Goal: Task Accomplishment & Management: Complete application form

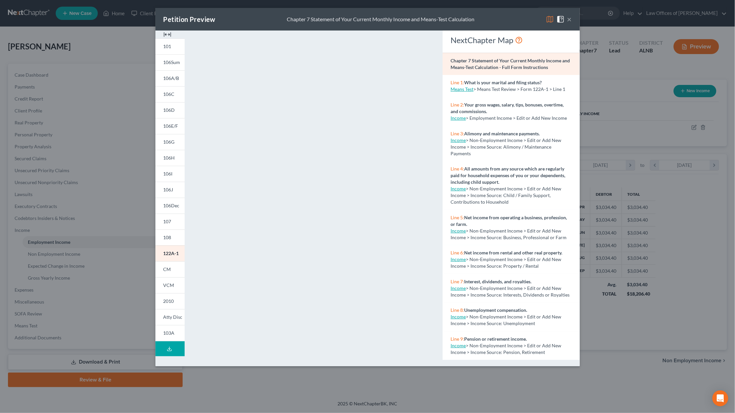
scroll to position [146, 306]
click at [569, 21] on button "×" at bounding box center [569, 19] width 5 height 8
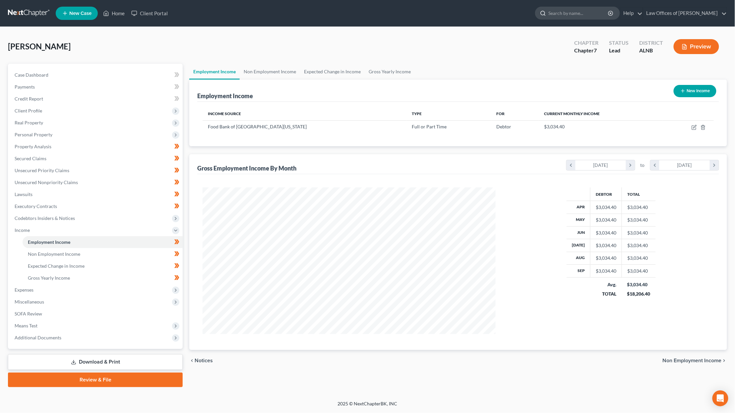
click at [582, 12] on input "search" at bounding box center [579, 13] width 61 height 12
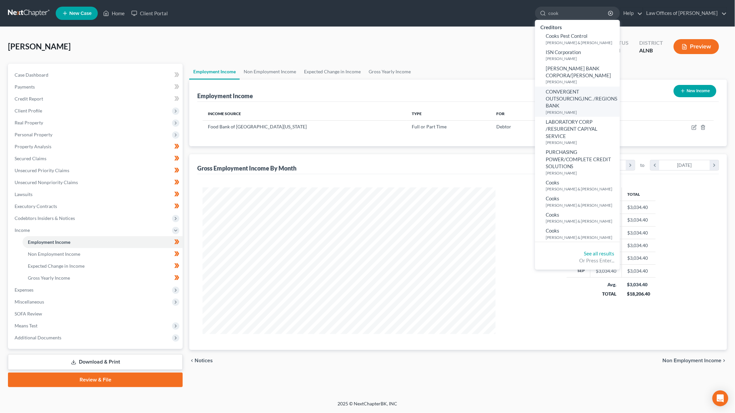
scroll to position [0, 0]
click at [573, 17] on input "cook" at bounding box center [579, 13] width 61 height 12
click at [574, 15] on input "cook" at bounding box center [579, 13] width 61 height 12
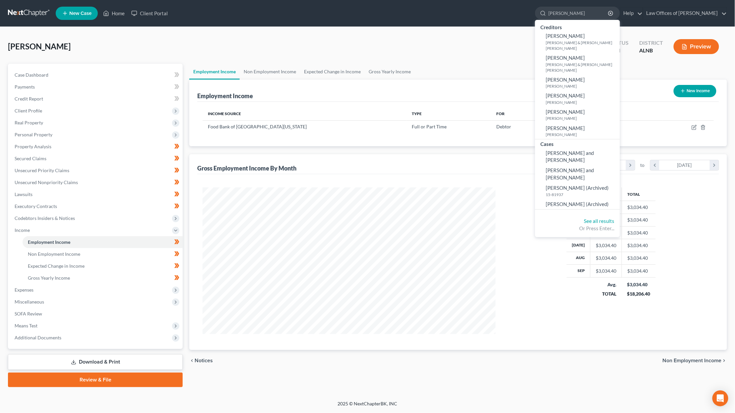
type input "Joyce"
click at [25, 13] on link at bounding box center [29, 13] width 42 height 12
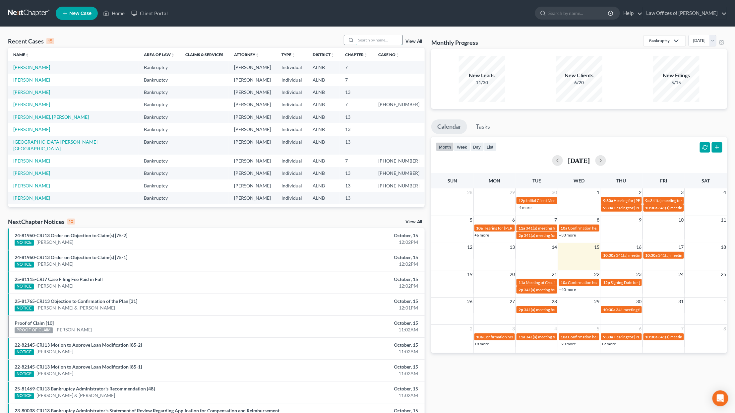
click at [387, 38] on input "search" at bounding box center [379, 40] width 46 height 10
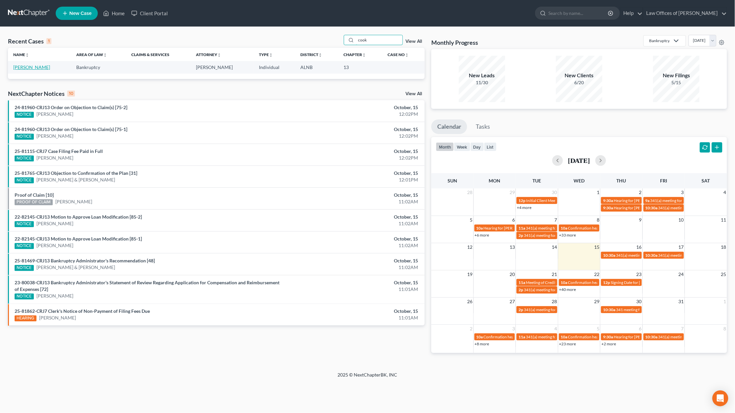
type input "cook"
click at [30, 64] on link "[PERSON_NAME]" at bounding box center [31, 67] width 37 height 6
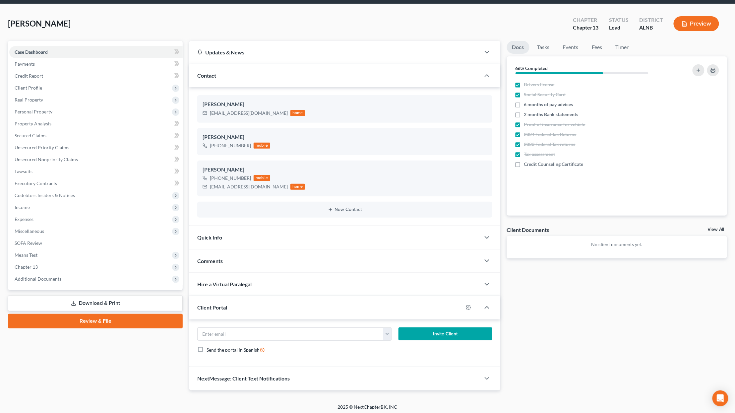
scroll to position [23, 0]
click at [51, 157] on span "Unsecured Nonpriority Claims" at bounding box center [46, 160] width 63 height 6
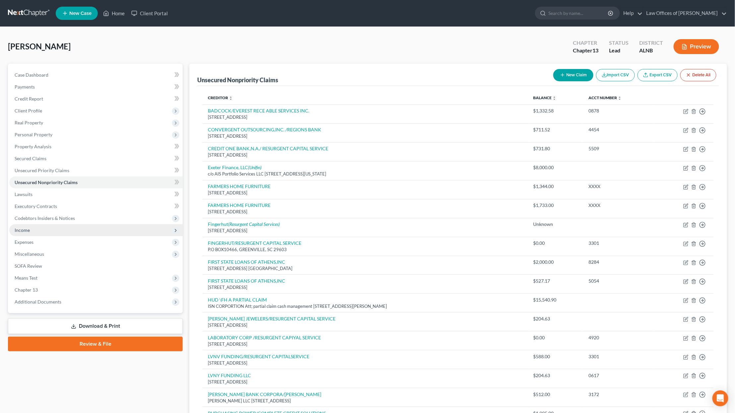
click at [30, 225] on span "Income" at bounding box center [95, 230] width 173 height 12
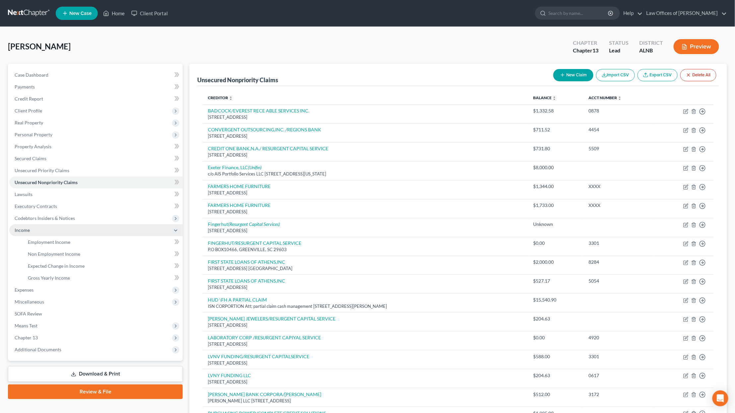
scroll to position [0, 0]
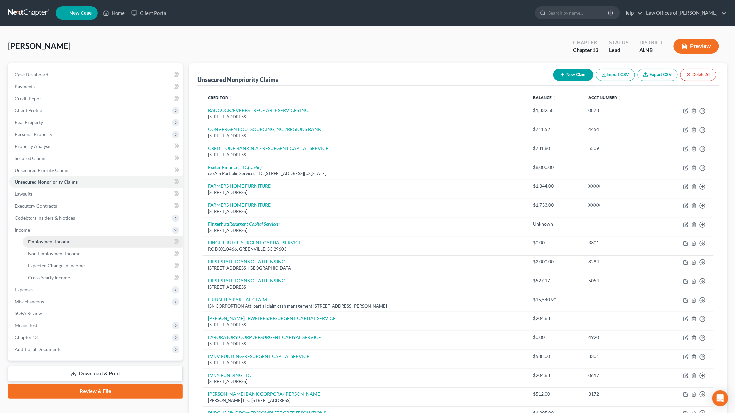
click at [39, 239] on span "Employment Income" at bounding box center [49, 242] width 42 height 6
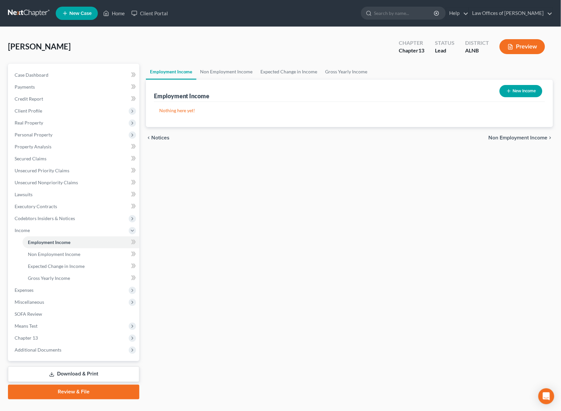
click at [522, 89] on button "New Income" at bounding box center [520, 91] width 43 height 12
select select "0"
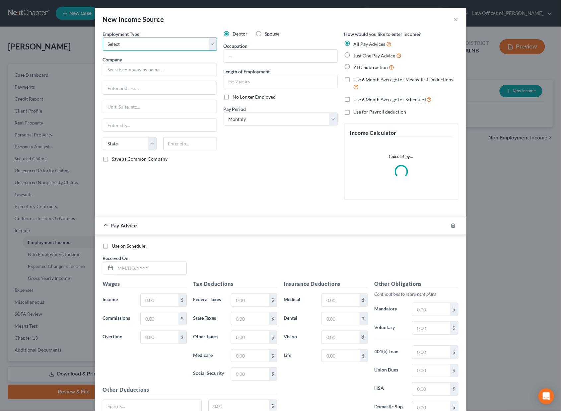
select select "0"
drag, startPoint x: 178, startPoint y: 42, endPoint x: 152, endPoint y: 65, distance: 35.3
click at [152, 65] on div "Employment Type * Select Full or Part Time Employment Self Employment Company *…" at bounding box center [159, 118] width 121 height 174
click at [151, 68] on input "text" at bounding box center [160, 69] width 114 height 13
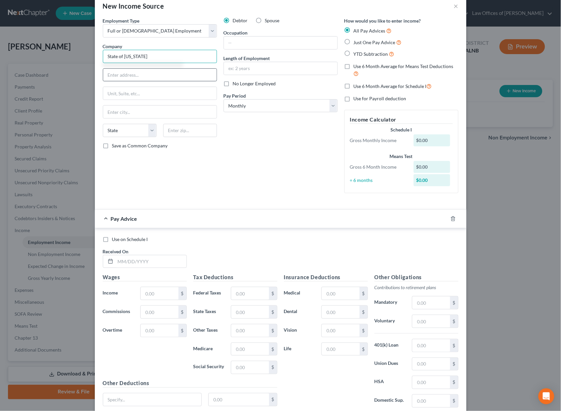
scroll to position [14, 0]
type input "State of Alabama"
type input "Department of Finance"
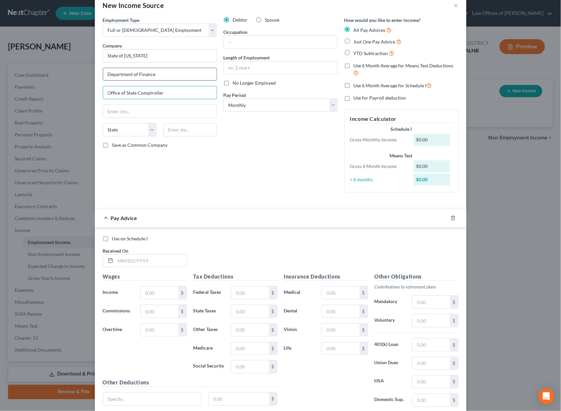
type input "Office of State Comptroller"
type input "35130"
type input "Quinton"
select select "0"
type input "36130"
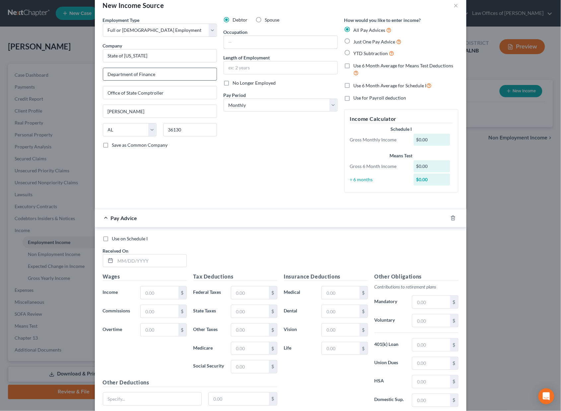
type input "Montgomery"
click at [267, 39] on input "text" at bounding box center [280, 42] width 113 height 13
select select "3"
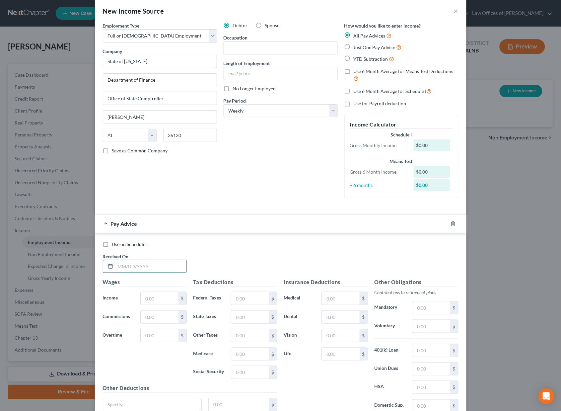
click at [140, 260] on input "text" at bounding box center [150, 266] width 71 height 13
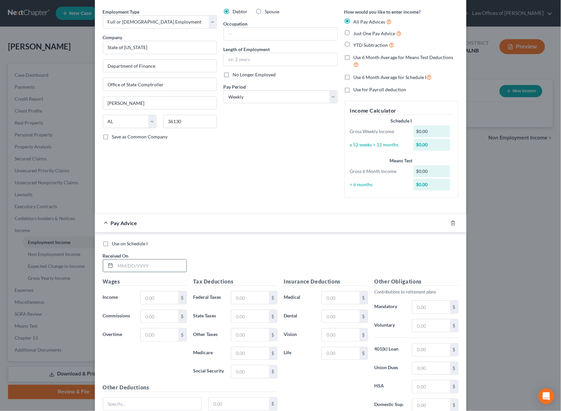
scroll to position [24, 0]
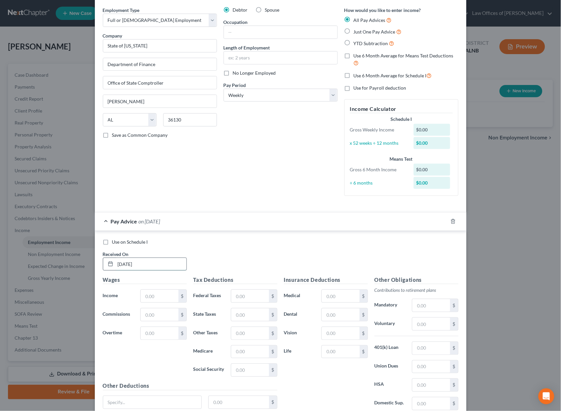
type input "7/1/2025"
click at [156, 291] on input "text" at bounding box center [159, 297] width 37 height 13
click at [152, 289] on input "text" at bounding box center [159, 295] width 37 height 13
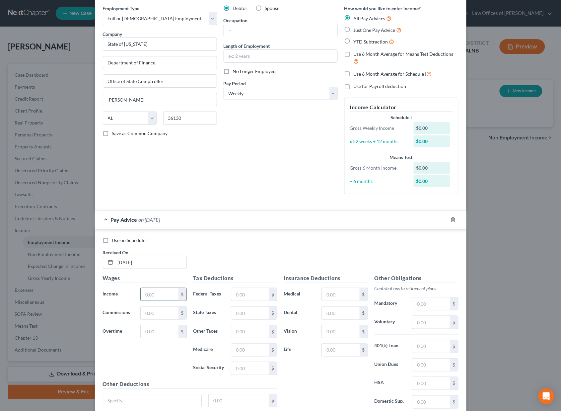
scroll to position [25, 0]
click at [151, 289] on input "text" at bounding box center [159, 295] width 37 height 13
type input "1,827.20"
type input "127.01"
type input "62.72"
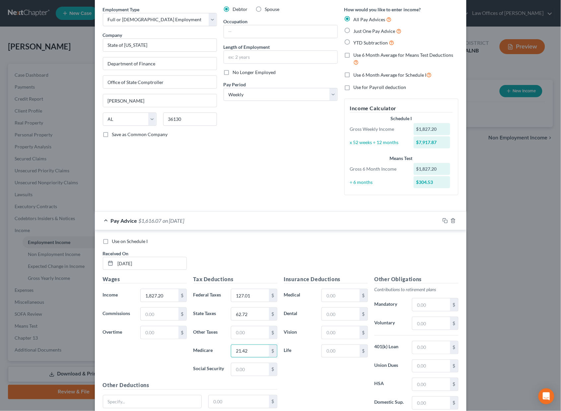
type input "21.42"
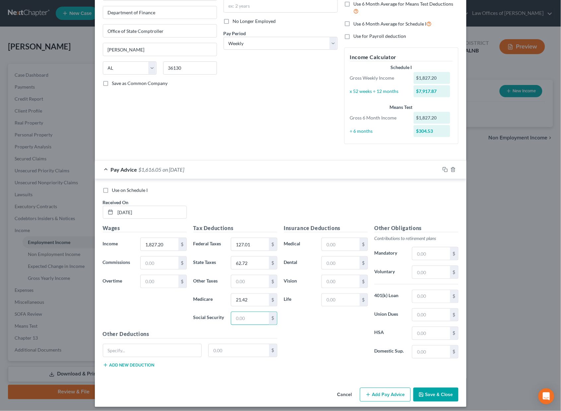
scroll to position [75, 0]
type input "91.61"
type input "83.33"
type input "111.33"
type input "9.50"
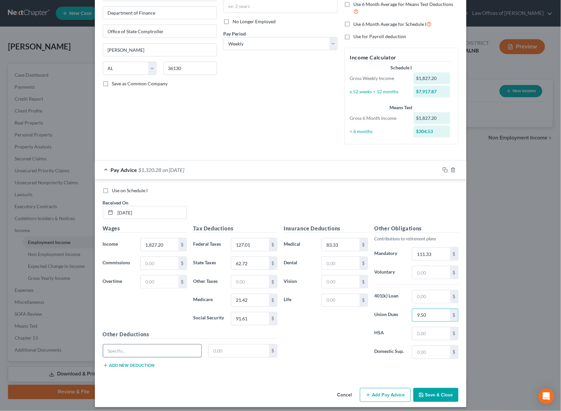
click at [130, 346] on input "text" at bounding box center [152, 350] width 98 height 13
type input "Tax travel"
type input "76.50"
click at [445, 167] on icon "button" at bounding box center [444, 168] width 3 height 3
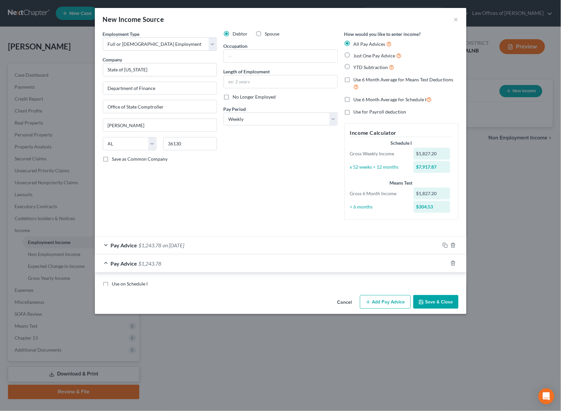
scroll to position [1, 0]
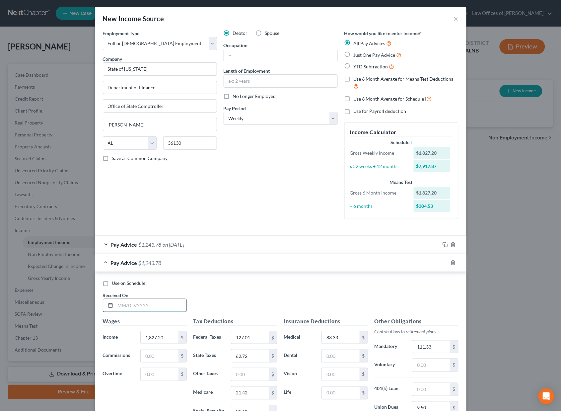
click at [130, 299] on input "text" at bounding box center [150, 305] width 71 height 13
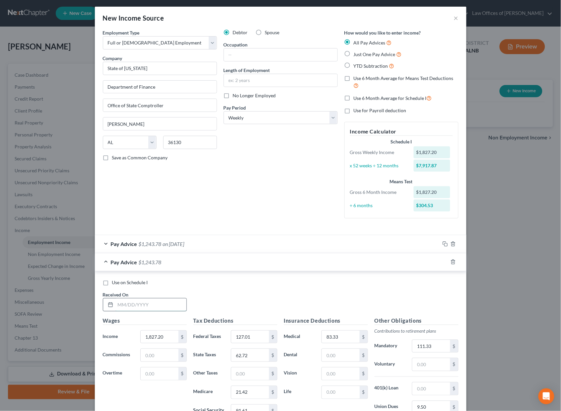
click at [130, 298] on input "text" at bounding box center [150, 304] width 71 height 13
type input "7/15/2025"
type input "1,484.60"
click at [258, 333] on input "127.01" at bounding box center [249, 336] width 37 height 13
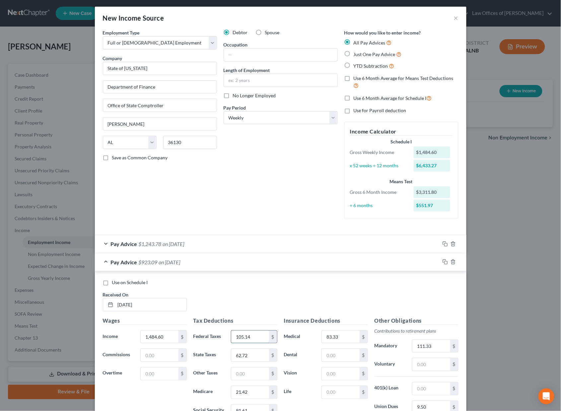
type input "105.14"
type input "54.29"
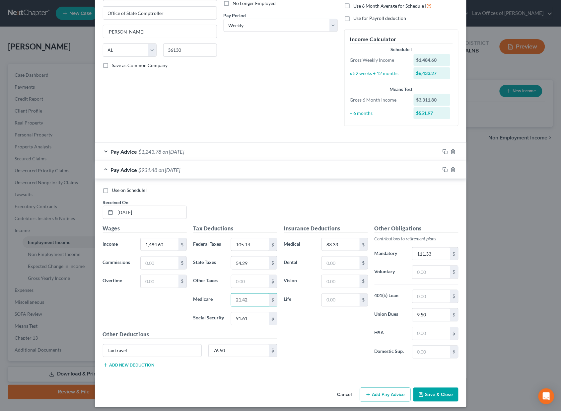
scroll to position [93, 0]
type input "18.78"
type input "80.31"
type input "285.39"
click at [443, 168] on icon "button" at bounding box center [444, 169] width 3 height 3
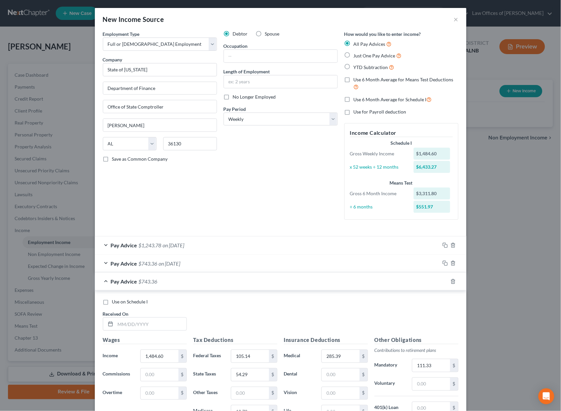
scroll to position [2, 0]
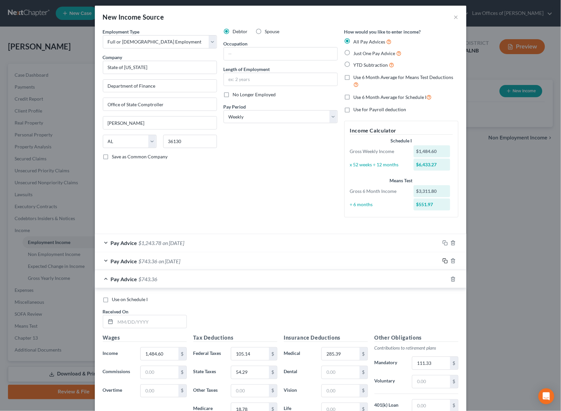
click at [443, 258] on icon "button" at bounding box center [444, 260] width 5 height 5
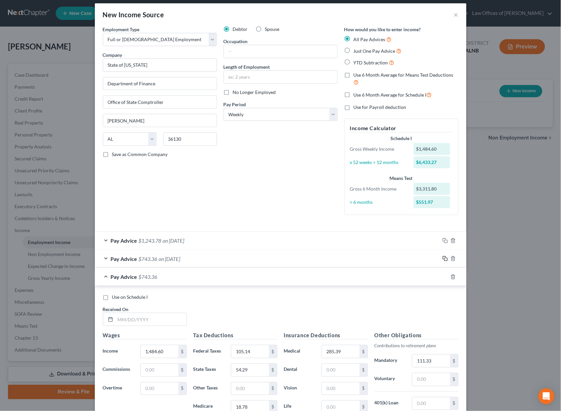
click at [443, 256] on icon "button" at bounding box center [444, 258] width 5 height 5
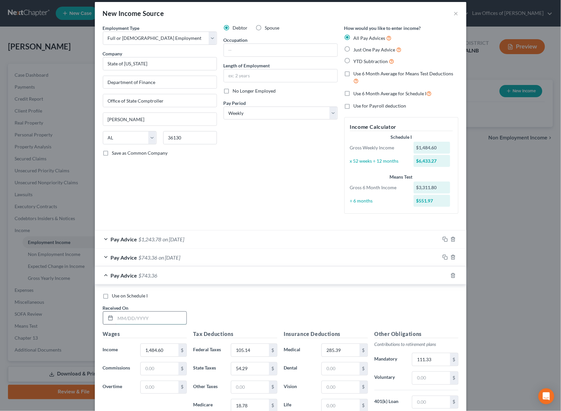
click at [145, 316] on input "text" at bounding box center [150, 317] width 71 height 13
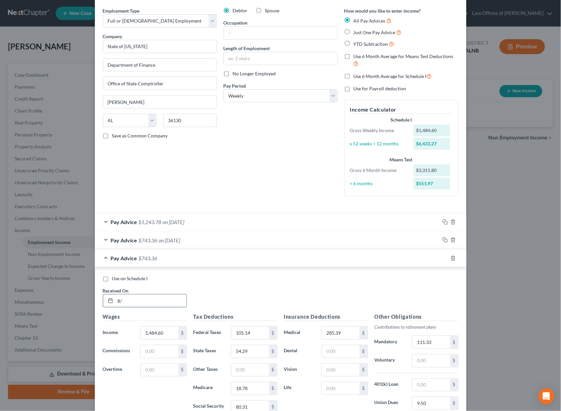
scroll to position [28, 0]
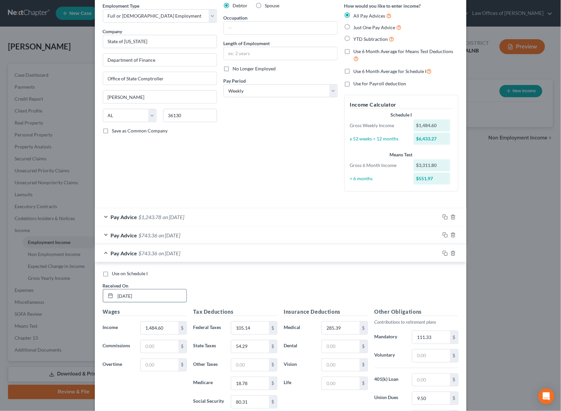
type input "8/1/25"
type input "1,584.40"
click at [252, 321] on input "105.14" at bounding box center [249, 327] width 37 height 13
type input "142.31"
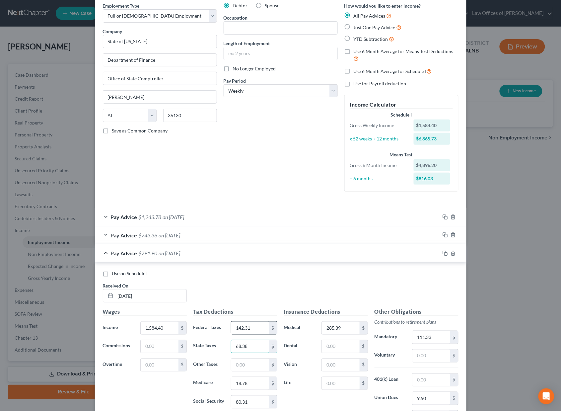
type input "68.38"
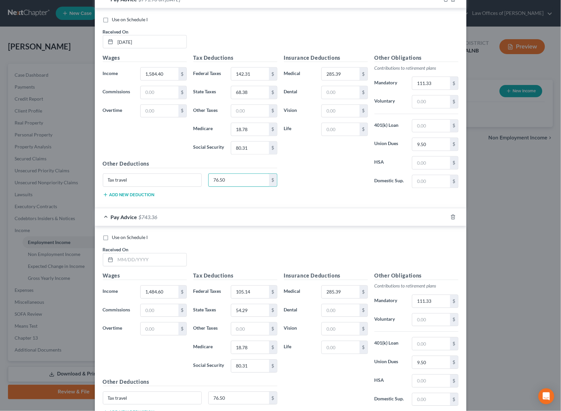
scroll to position [298, 0]
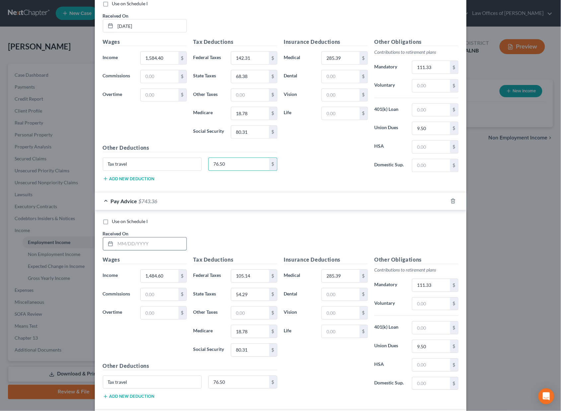
click at [151, 240] on input "text" at bounding box center [150, 243] width 71 height 13
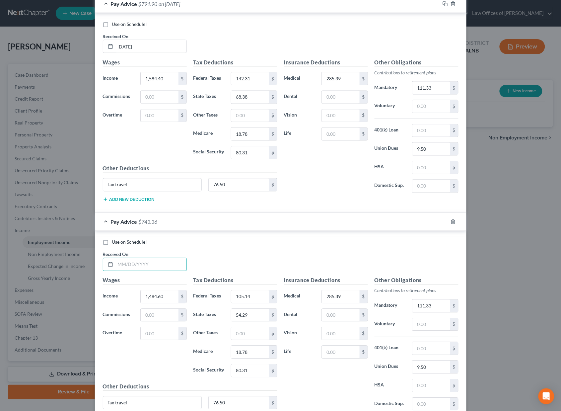
click at [487, 54] on div "New Income Source × Employment Type * Select Full or Part Time Employment Self …" at bounding box center [280, 205] width 561 height 411
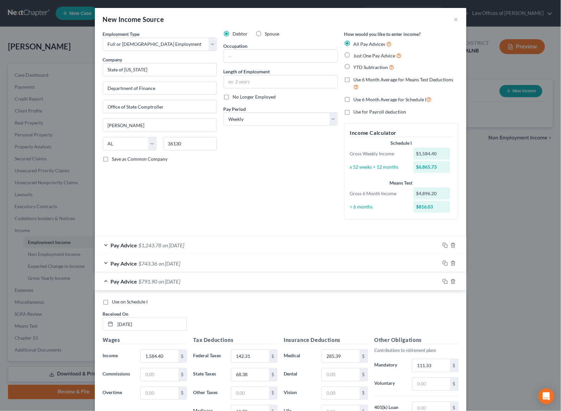
scroll to position [0, 0]
click at [457, 21] on button "×" at bounding box center [456, 19] width 5 height 8
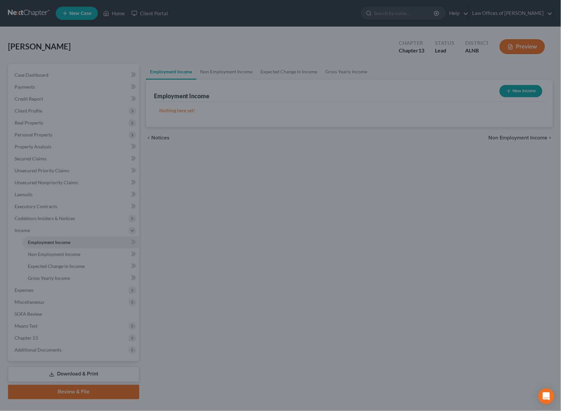
click at [457, 21] on div "New Income Source × Employment Type * Select Full or Part Time Employment Self …" at bounding box center [280, 205] width 561 height 411
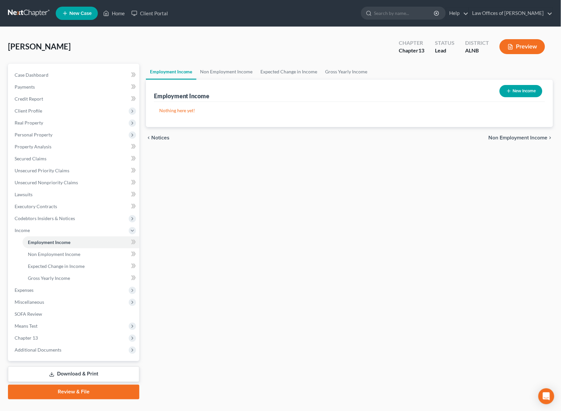
click at [514, 89] on button "New Income" at bounding box center [520, 91] width 43 height 12
select select "0"
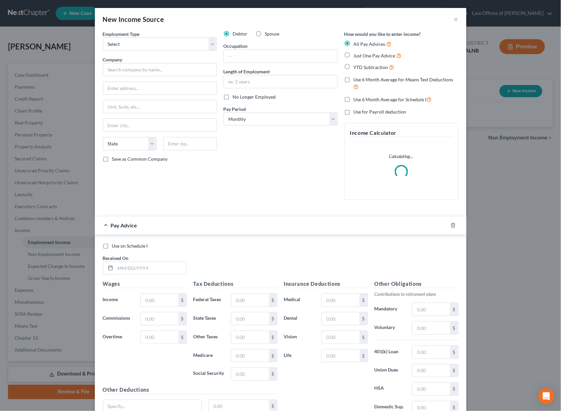
scroll to position [0, 0]
select select "0"
click at [152, 69] on input "text" at bounding box center [160, 69] width 114 height 13
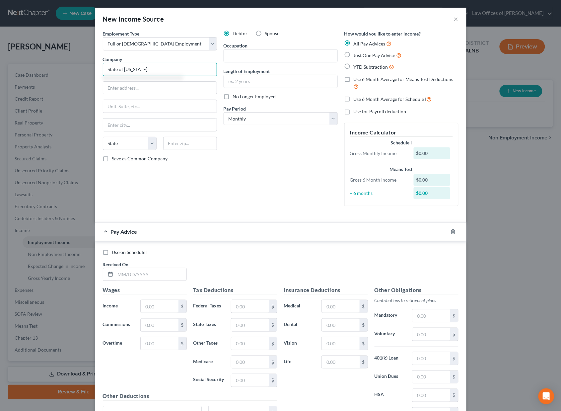
type input "State of Alabama"
type input "Department of FInance"
type input "Office of Comptroller"
type input "36130"
type input "Montgomery"
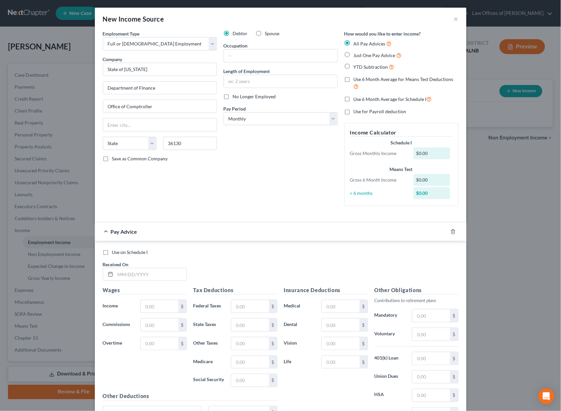
select select "0"
click at [384, 69] on label "YTD Subtraction" at bounding box center [374, 67] width 41 height 8
click at [360, 68] on input "YTD Subtraction" at bounding box center [358, 65] width 4 height 4
radio input "true"
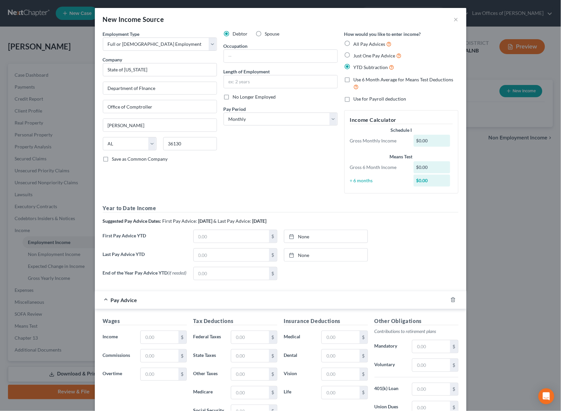
scroll to position [1, 0]
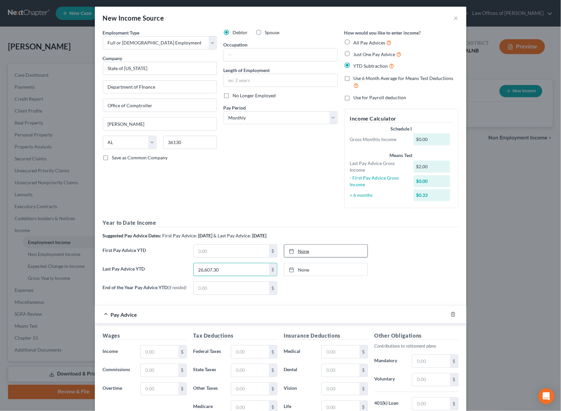
type input "26,607.30"
click at [301, 263] on link "None" at bounding box center [325, 269] width 83 height 13
click at [306, 244] on link "None" at bounding box center [325, 250] width 83 height 13
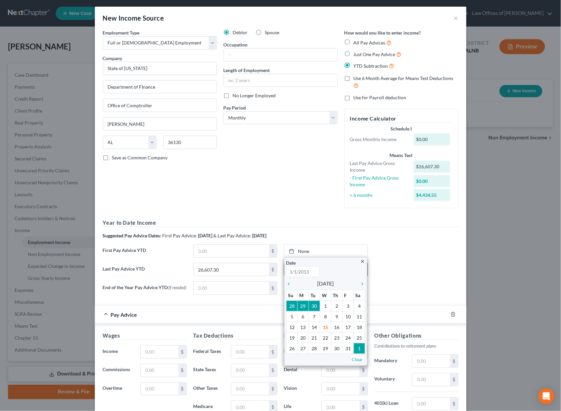
type input "10/15/2025"
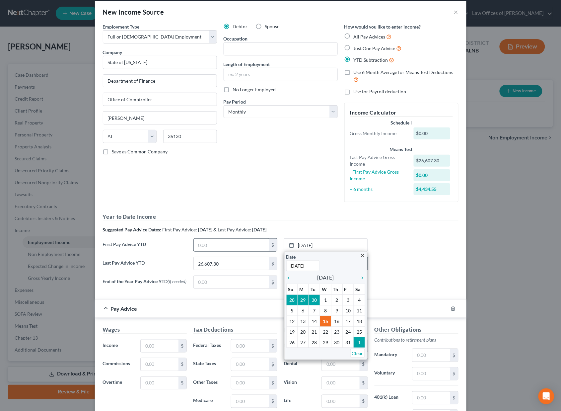
scroll to position [0, 0]
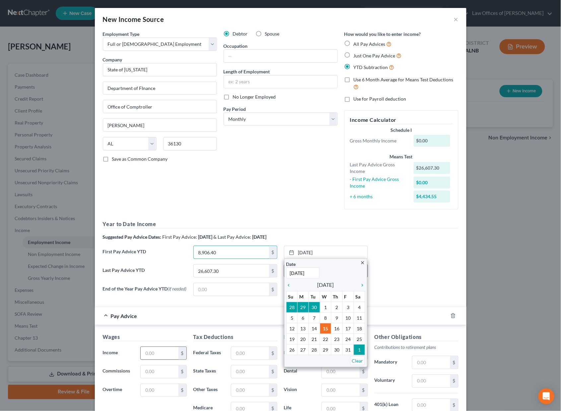
type input "8,906.40"
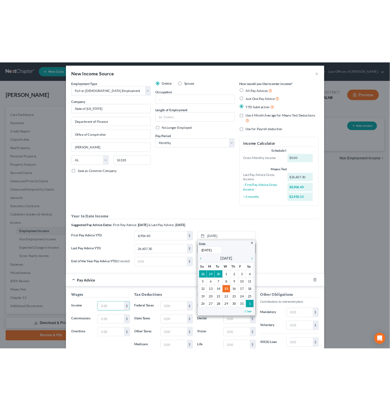
scroll to position [4, 0]
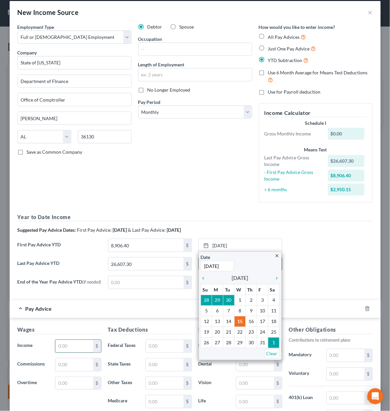
click at [75, 344] on input "text" at bounding box center [73, 346] width 37 height 13
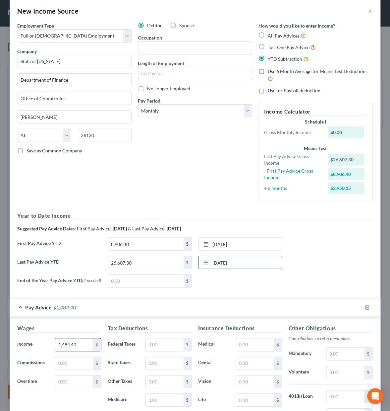
type input "1,484.40"
type input "127"
type input "52.72"
type input "21.42"
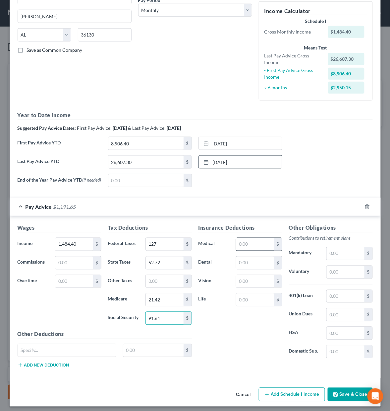
type input "91.61"
click at [255, 238] on input "text" at bounding box center [254, 244] width 37 height 13
type input "83.33"
click at [342, 331] on input "text" at bounding box center [345, 333] width 37 height 13
type input "97.50"
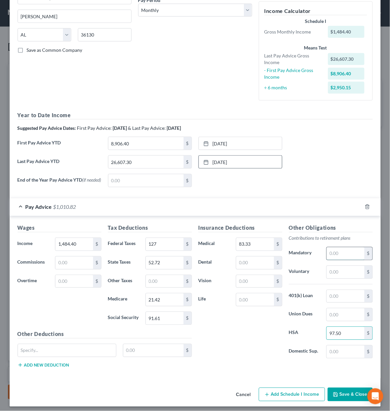
click at [341, 247] on input "text" at bounding box center [345, 253] width 37 height 13
click at [255, 239] on input "83.33" at bounding box center [254, 244] width 37 height 13
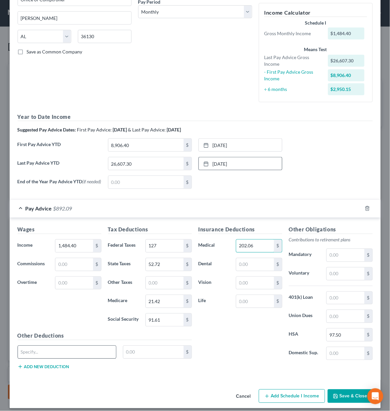
type input "202.06"
type input "Healthcare Re"
type input "7"
type input "83.33"
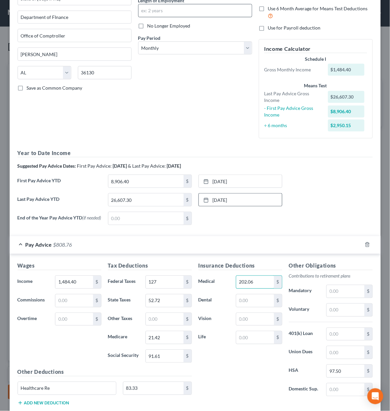
scroll to position [70, 0]
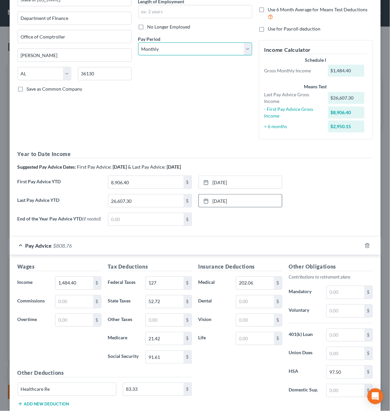
select select "1"
click at [351, 289] on input "text" at bounding box center [345, 292] width 37 height 13
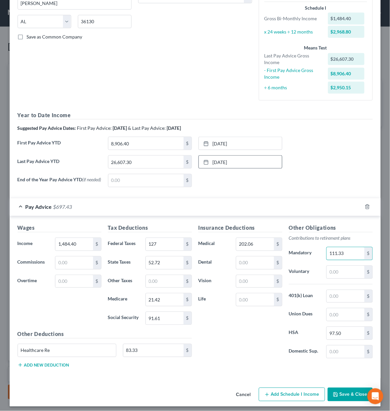
scroll to position [122, 0]
type input "111.33"
click at [348, 388] on button "Save & Close" at bounding box center [350, 395] width 45 height 14
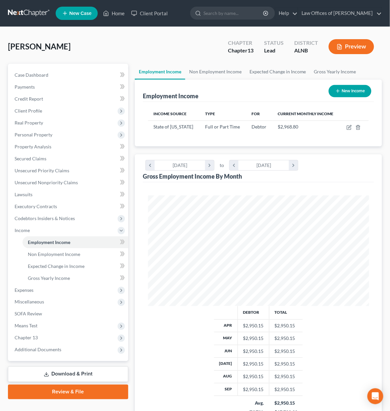
scroll to position [0, 0]
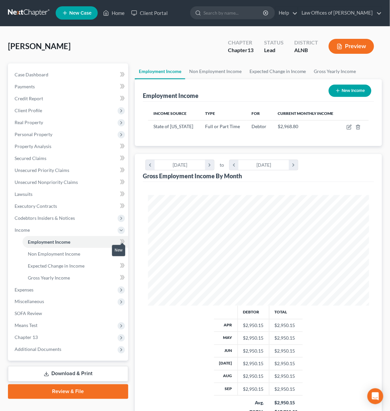
click at [118, 239] on span at bounding box center [123, 242] width 12 height 10
click at [120, 250] on icon at bounding box center [122, 253] width 5 height 8
click at [123, 263] on icon at bounding box center [123, 265] width 3 height 5
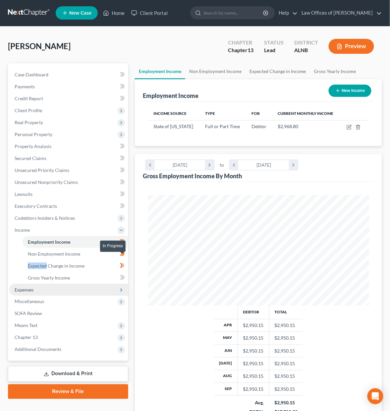
drag, startPoint x: 123, startPoint y: 260, endPoint x: 92, endPoint y: 276, distance: 34.3
click at [122, 263] on g at bounding box center [122, 265] width 5 height 5
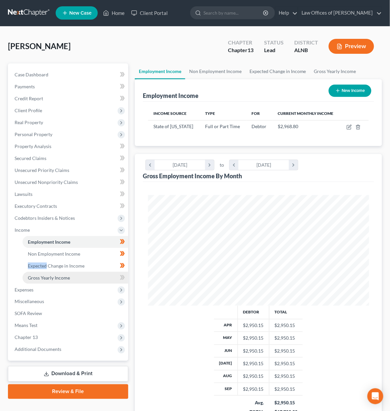
click at [78, 272] on link "Gross Yearly Income" at bounding box center [76, 278] width 106 height 12
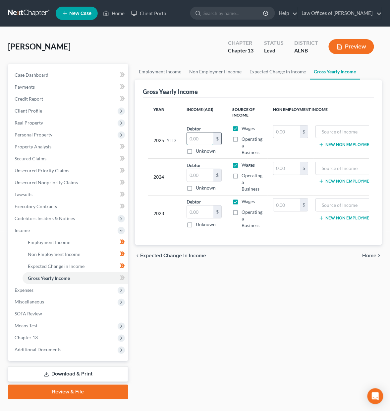
click at [200, 136] on input "text" at bounding box center [200, 138] width 27 height 13
click at [197, 135] on input "text" at bounding box center [200, 138] width 27 height 13
type input "25,112.90"
click at [195, 171] on input "text" at bounding box center [200, 175] width 27 height 13
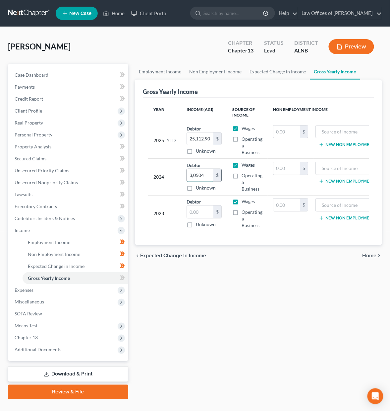
type input "30,504"
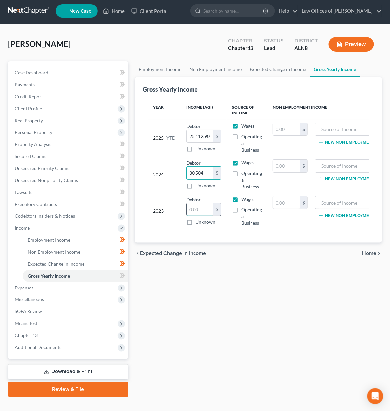
click at [198, 203] on input "text" at bounding box center [200, 209] width 27 height 13
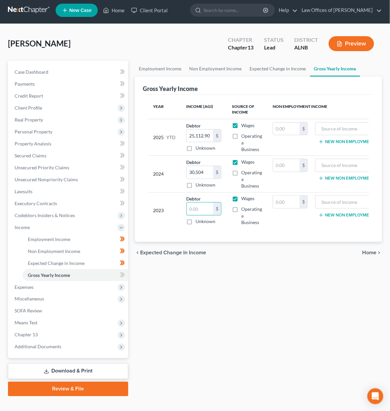
scroll to position [3, 0]
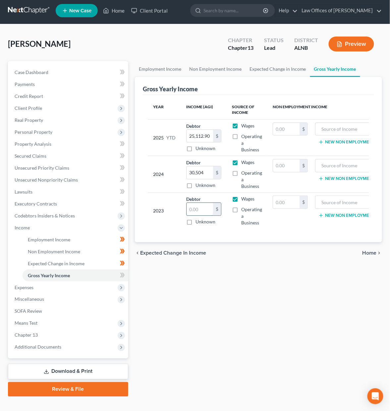
click at [205, 203] on input "text" at bounding box center [200, 209] width 27 height 13
type input "30,116"
click at [122, 273] on icon at bounding box center [121, 275] width 3 height 5
drag, startPoint x: 122, startPoint y: 269, endPoint x: 112, endPoint y: 274, distance: 11.4
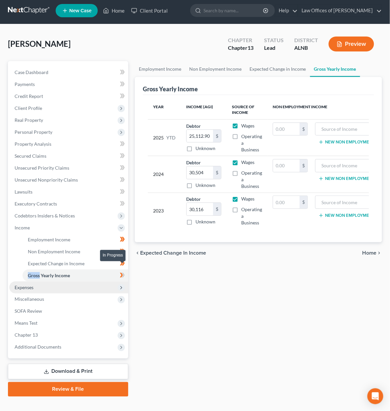
click at [121, 271] on icon at bounding box center [122, 275] width 5 height 8
click at [100, 281] on span "Expenses" at bounding box center [68, 287] width 119 height 12
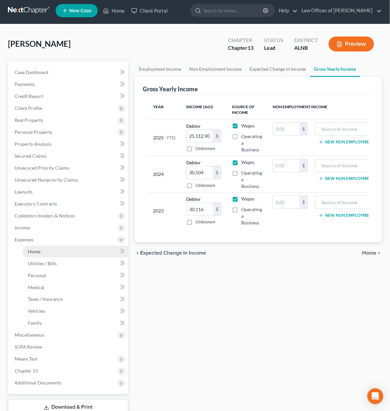
click at [101, 245] on link "Home" at bounding box center [76, 251] width 106 height 12
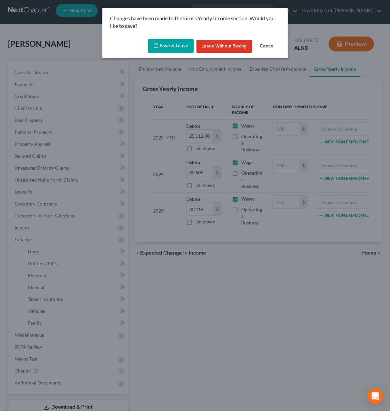
click at [179, 44] on button "Save & Leave" at bounding box center [171, 46] width 46 height 14
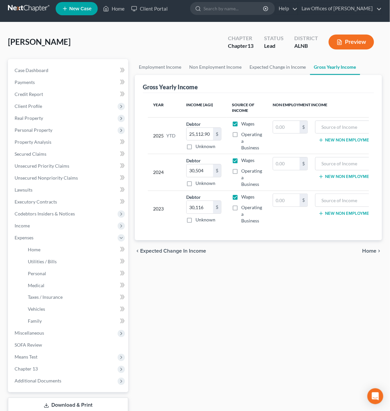
scroll to position [6, 0]
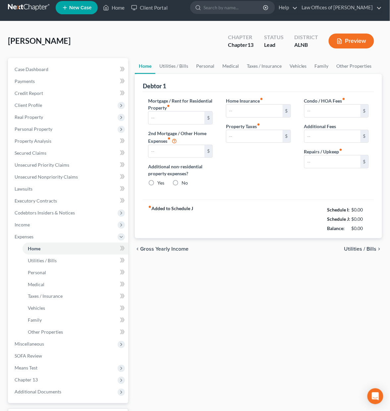
type input "565.00"
type input "0.00"
radio input "true"
type input "2,731.00"
type input "514.00"
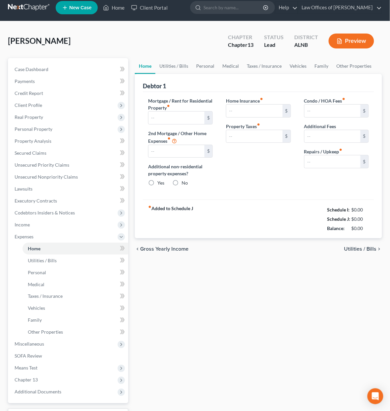
type input "0.00"
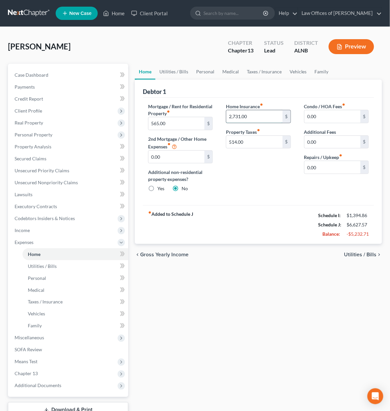
click at [246, 115] on input "2,731.00" at bounding box center [255, 116] width 56 height 13
type input "220"
type input "45"
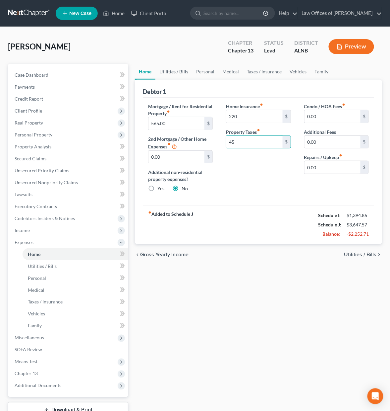
click at [175, 71] on link "Utilities / Bills" at bounding box center [174, 72] width 37 height 16
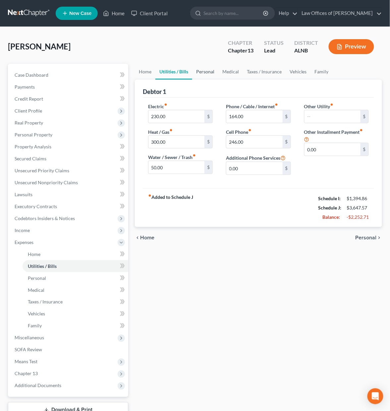
click at [216, 73] on link "Personal" at bounding box center [205, 72] width 26 height 16
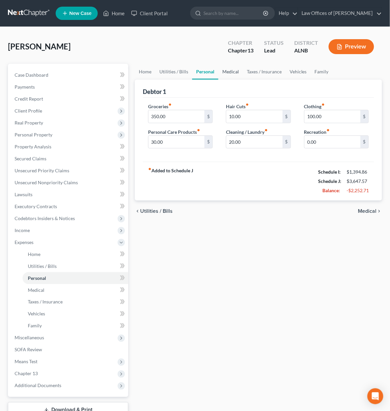
click at [232, 74] on link "Medical" at bounding box center [231, 72] width 25 height 16
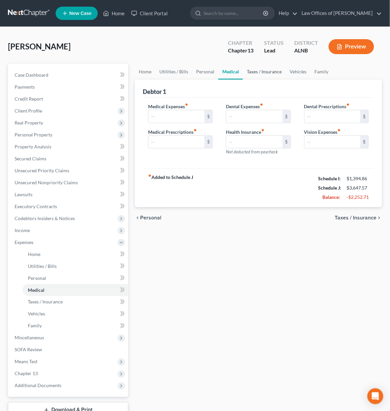
click at [262, 73] on link "Taxes / Insurance" at bounding box center [264, 72] width 43 height 16
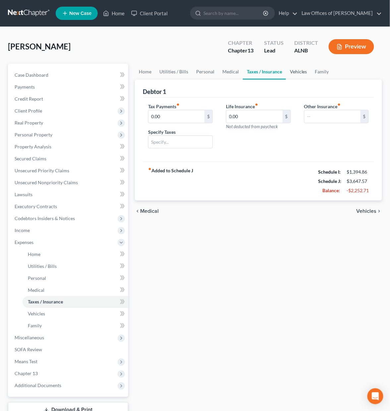
click at [289, 72] on link "Vehicles" at bounding box center [298, 72] width 25 height 16
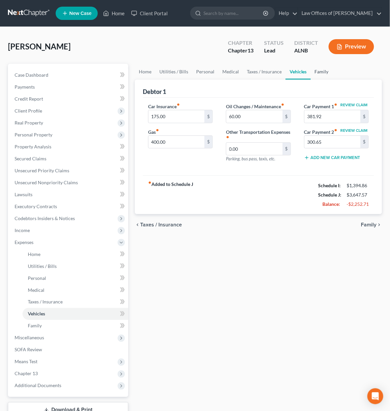
click at [323, 69] on link "Family" at bounding box center [322, 72] width 22 height 16
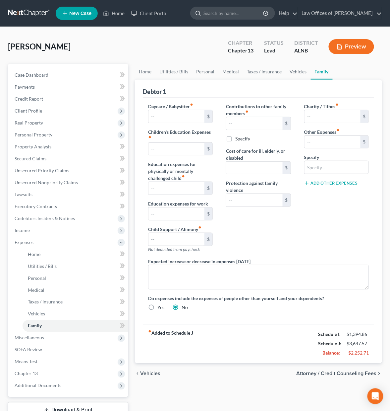
click at [255, 15] on input "search" at bounding box center [234, 13] width 61 height 12
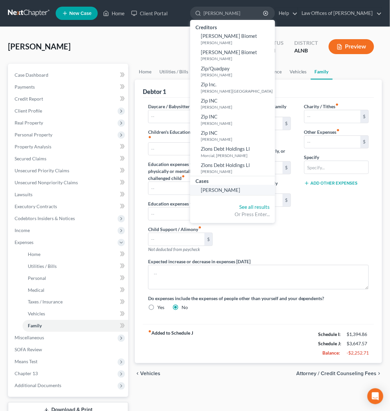
type input "zimmerman"
click at [233, 187] on span "[PERSON_NAME]" at bounding box center [220, 190] width 39 height 6
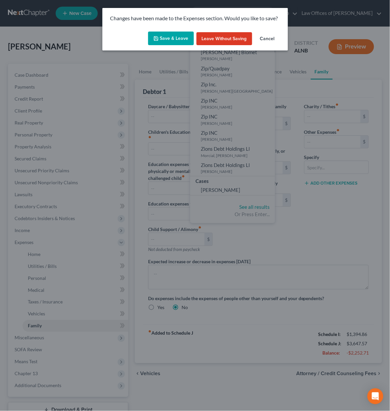
click at [169, 40] on button "Save & Leave" at bounding box center [171, 39] width 46 height 14
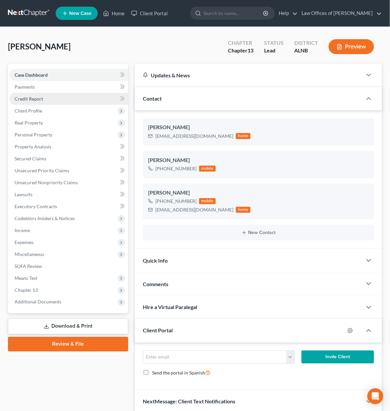
click at [34, 97] on span "Credit Report" at bounding box center [29, 99] width 29 height 6
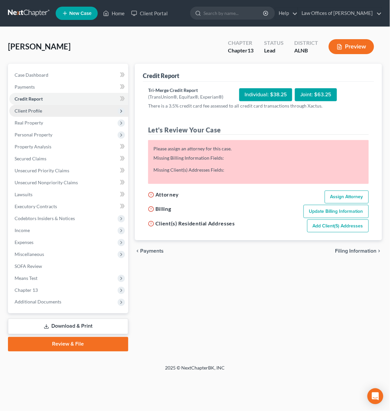
click at [39, 108] on span "Client Profile" at bounding box center [29, 111] width 28 height 6
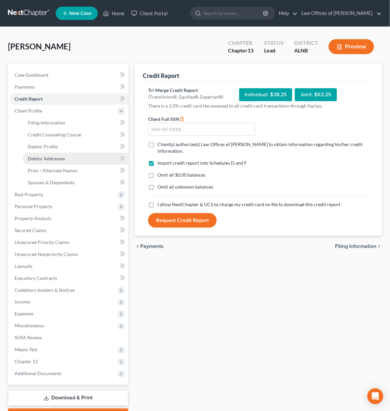
click at [59, 156] on span "Debtor Addresses" at bounding box center [46, 159] width 37 height 6
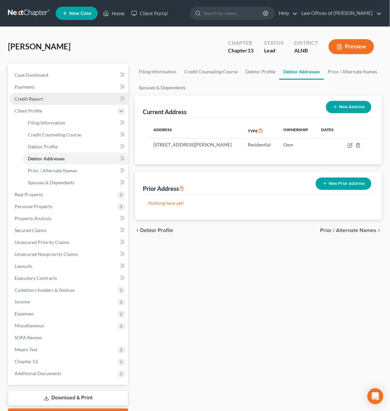
click at [41, 96] on span "Credit Report" at bounding box center [29, 99] width 29 height 6
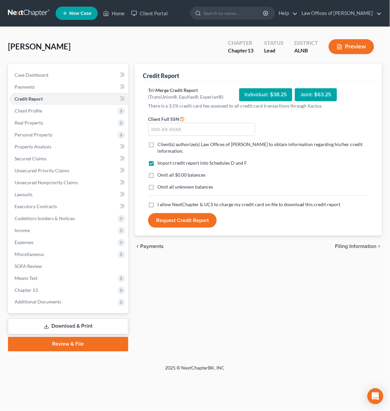
click at [268, 98] on div "Individual: $38.25" at bounding box center [265, 94] width 53 height 13
click at [209, 127] on input "text" at bounding box center [201, 129] width 107 height 13
type input "419-80-1948"
click at [208, 144] on span "Client(s) authorize(s) Law Offices of Joseph G. Pleva to obtain information reg…" at bounding box center [261, 147] width 206 height 12
click at [164, 144] on input "Client(s) authorize(s) Law Offices of Joseph G. Pleva to obtain information reg…" at bounding box center [162, 143] width 4 height 4
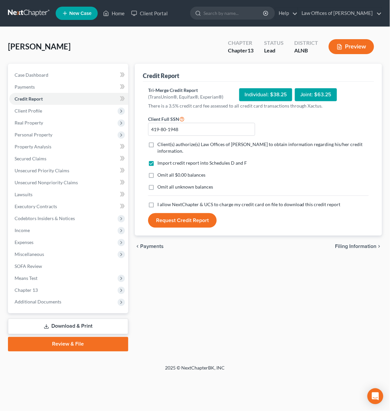
checkbox input "true"
click at [158, 171] on label "Omit all $0.00 balances" at bounding box center [182, 174] width 48 height 7
click at [160, 171] on input "Omit all $0.00 balances" at bounding box center [162, 173] width 4 height 4
checkbox input "true"
drag, startPoint x: 167, startPoint y: 203, endPoint x: 175, endPoint y: 219, distance: 17.7
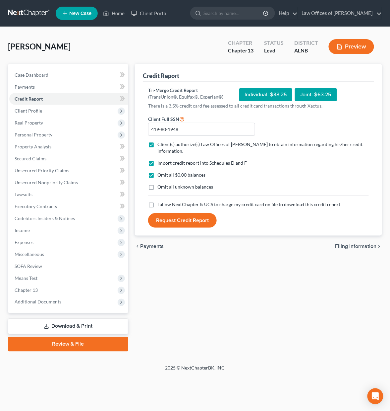
click at [167, 203] on span "I allow NextChapter & UCS to charge my credit card on file to download this cre…" at bounding box center [249, 204] width 183 height 6
click at [164, 203] on input "I allow NextChapter & UCS to charge my credit card on file to download this cre…" at bounding box center [162, 203] width 4 height 4
checkbox input "true"
click at [175, 220] on button "Request Credit Report" at bounding box center [182, 220] width 69 height 15
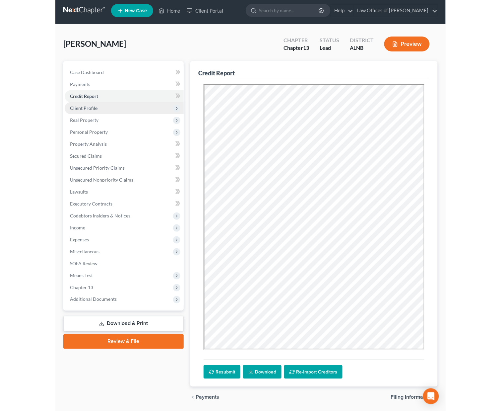
scroll to position [4, 0]
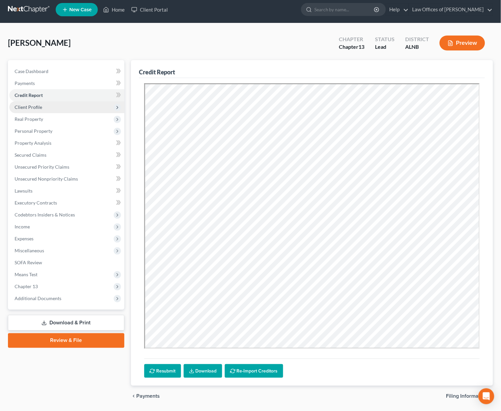
click at [49, 106] on span "Client Profile" at bounding box center [66, 107] width 115 height 12
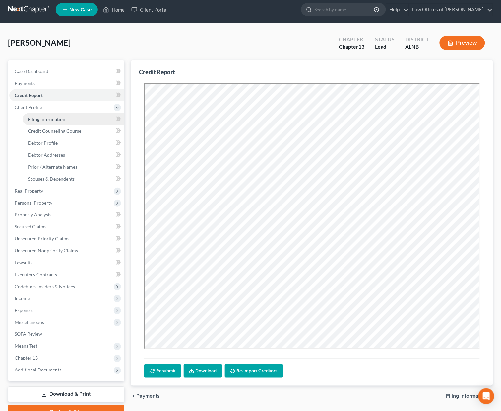
click at [44, 116] on span "Filing Information" at bounding box center [46, 119] width 37 height 6
select select "1"
select select "0"
select select "3"
select select "1"
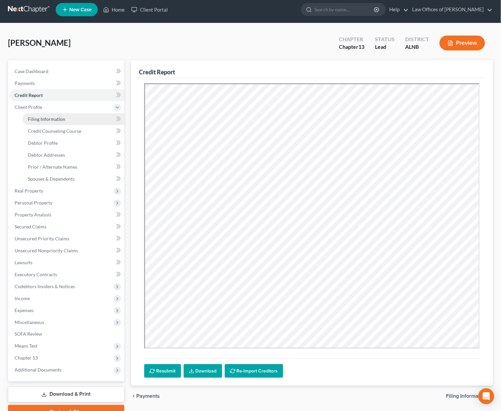
select select "0"
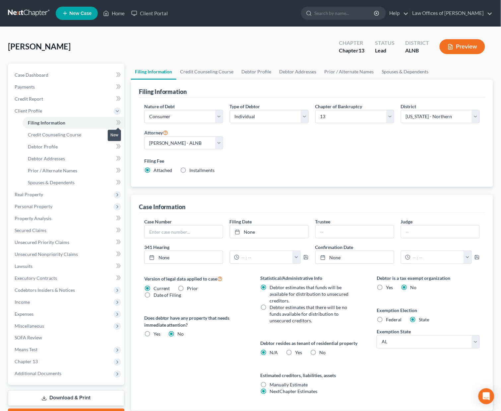
click at [121, 122] on icon at bounding box center [118, 122] width 5 height 8
click at [99, 134] on link "Credit Counseling Course" at bounding box center [74, 135] width 102 height 12
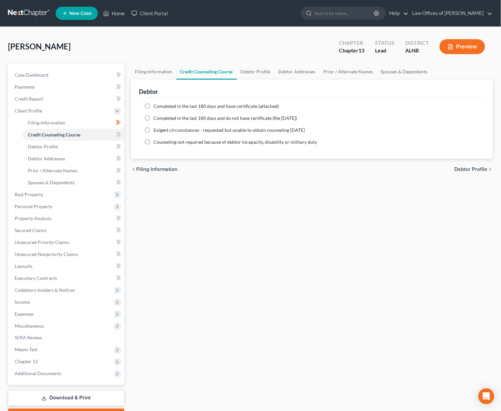
click at [179, 106] on span "Completed in the last 180 days and have certificate (attached)" at bounding box center [217, 106] width 126 height 6
click at [161, 106] on input "Completed in the last 180 days and have certificate (attached)" at bounding box center [158, 105] width 4 height 4
radio input "true"
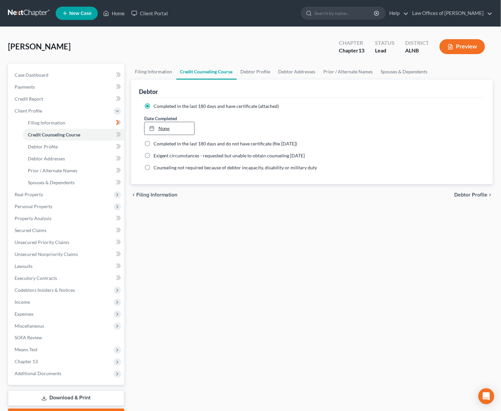
click at [156, 128] on div at bounding box center [153, 128] width 9 height 6
click at [117, 134] on icon at bounding box center [117, 134] width 3 height 5
click at [89, 145] on link "Debtor Profile" at bounding box center [74, 147] width 102 height 12
select select "1"
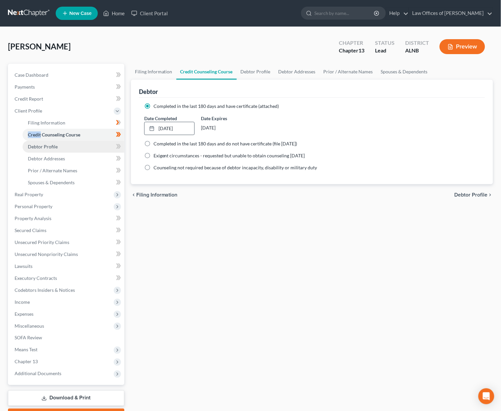
select select "1"
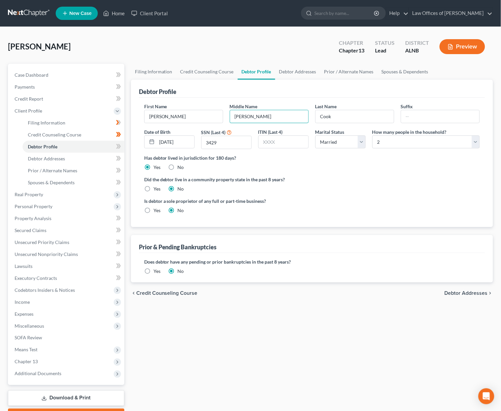
drag, startPoint x: 237, startPoint y: 115, endPoint x: 225, endPoint y: 116, distance: 12.0
type input "Charlene"
click at [118, 144] on icon at bounding box center [117, 146] width 3 height 5
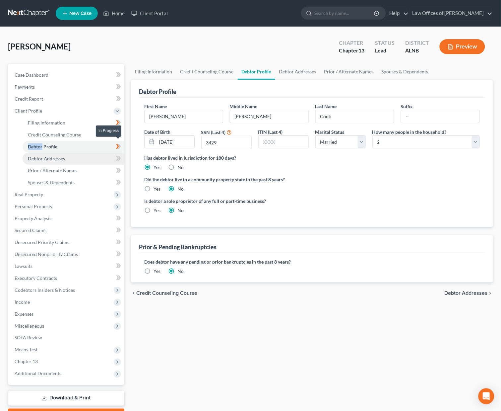
drag, startPoint x: 118, startPoint y: 143, endPoint x: 103, endPoint y: 152, distance: 17.0
click at [117, 143] on icon at bounding box center [118, 146] width 5 height 8
click at [96, 153] on link "Debtor Addresses" at bounding box center [74, 159] width 102 height 12
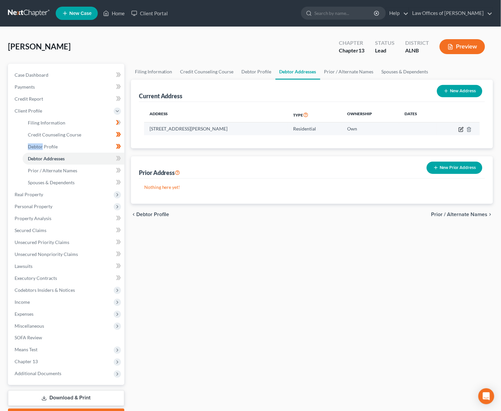
click at [460, 127] on icon "button" at bounding box center [461, 129] width 4 height 4
select select "0"
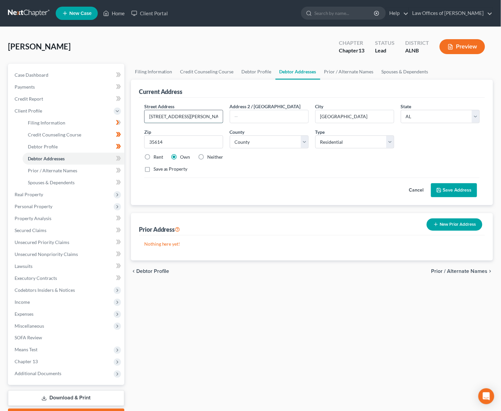
click at [172, 115] on input "15449 Elk river mills rd" at bounding box center [184, 116] width 78 height 13
click at [183, 115] on input "15449 Elk River mills rd" at bounding box center [184, 116] width 78 height 13
click at [184, 115] on input "15449 Elk River mills rd" at bounding box center [184, 116] width 78 height 13
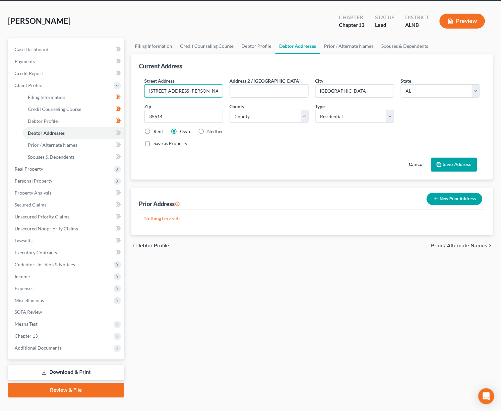
type input "15449 Elk River Mills Rd"
click at [454, 164] on button "Save Address" at bounding box center [454, 165] width 46 height 14
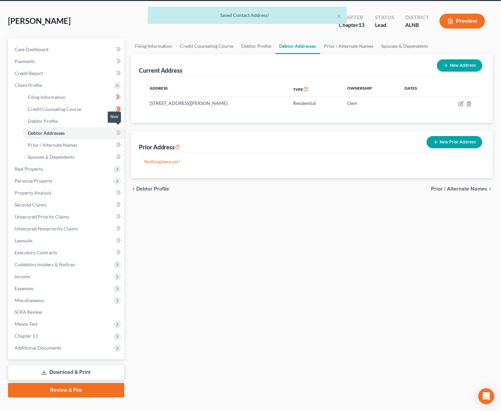
click at [119, 130] on icon at bounding box center [119, 132] width 3 height 5
drag, startPoint x: 119, startPoint y: 128, endPoint x: 108, endPoint y: 132, distance: 11.6
click at [119, 130] on icon at bounding box center [119, 132] width 3 height 5
click at [96, 140] on link "Prior / Alternate Names" at bounding box center [74, 145] width 102 height 12
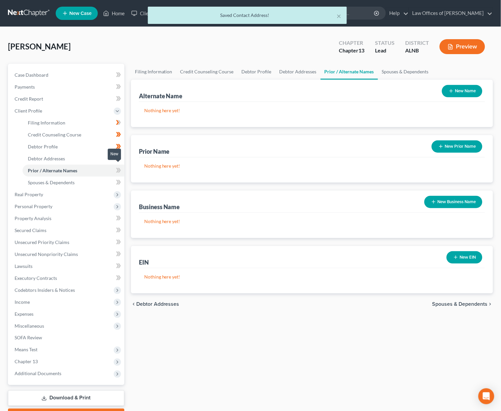
click at [122, 166] on span at bounding box center [119, 171] width 12 height 10
click at [96, 180] on link "Spouses & Dependents" at bounding box center [74, 182] width 102 height 12
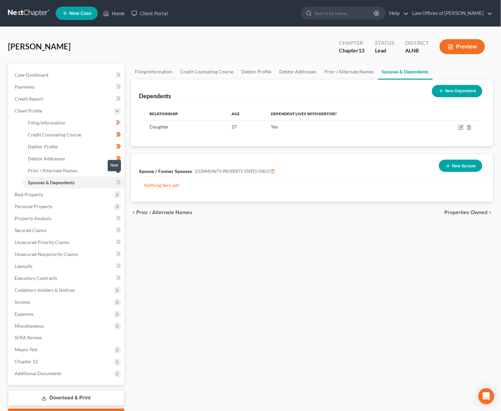
click at [114, 178] on span at bounding box center [119, 183] width 12 height 10
click at [87, 188] on span "Real Property" at bounding box center [66, 194] width 115 height 12
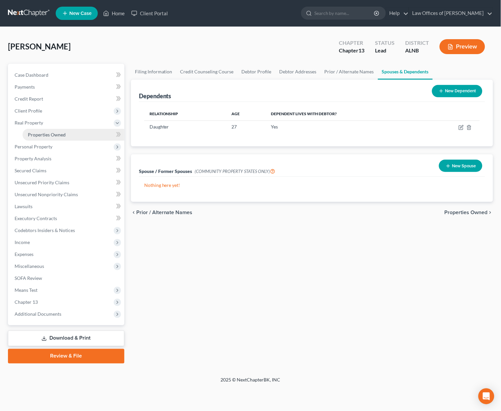
click at [79, 129] on link "Properties Owned" at bounding box center [74, 135] width 102 height 12
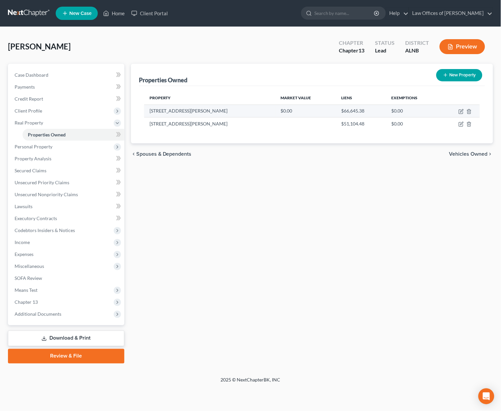
click at [151, 110] on td "15449 Elk River Mills Rd" at bounding box center [209, 110] width 131 height 13
click at [335, 16] on input "search" at bounding box center [344, 13] width 61 height 12
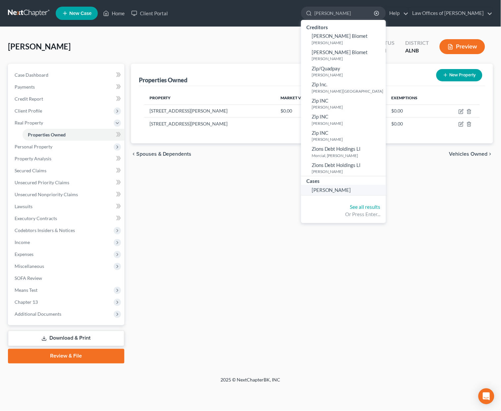
type input "zimmer"
click at [346, 187] on span "[PERSON_NAME]" at bounding box center [331, 190] width 39 height 6
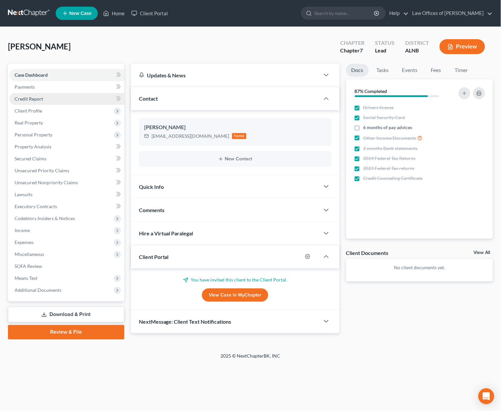
click at [37, 96] on span "Credit Report" at bounding box center [29, 99] width 29 height 6
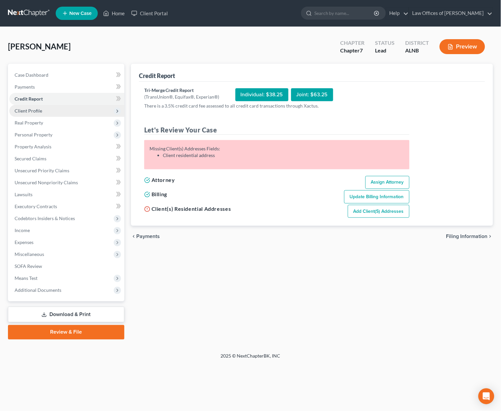
click at [32, 111] on span "Client Profile" at bounding box center [29, 111] width 28 height 6
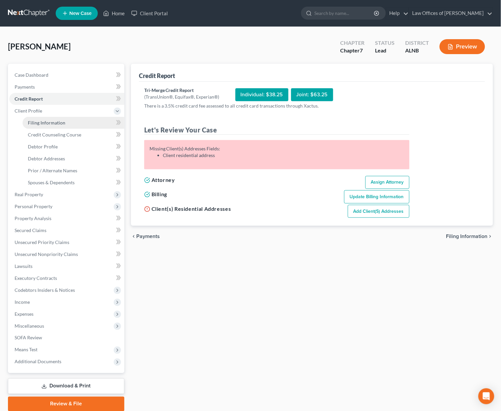
click at [96, 121] on link "Filing Information" at bounding box center [74, 123] width 102 height 12
select select "1"
select select "0"
select select "1"
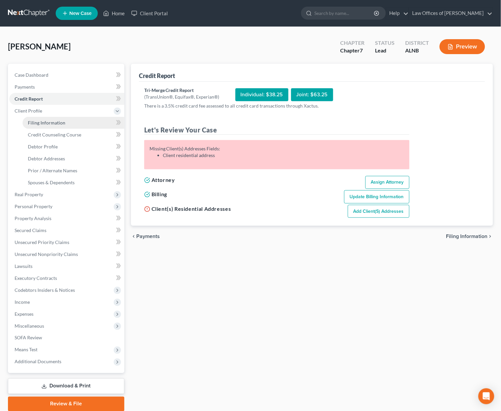
select select "0"
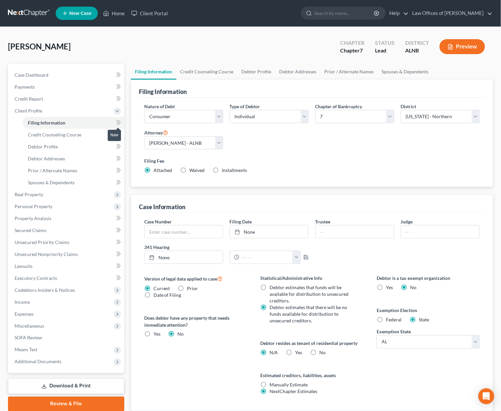
click at [116, 119] on icon at bounding box center [118, 122] width 5 height 8
click at [99, 131] on link "Credit Counseling Course" at bounding box center [74, 135] width 102 height 12
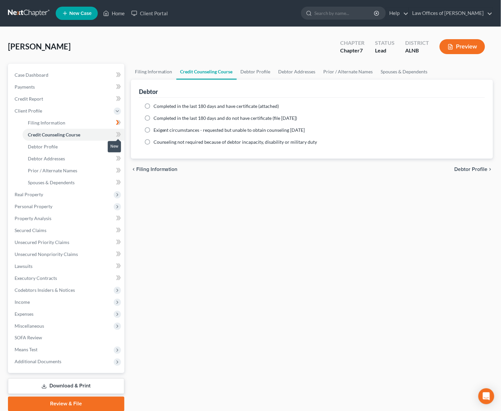
click at [117, 130] on icon at bounding box center [118, 134] width 5 height 8
click at [185, 105] on span "Completed in the last 180 days and have certificate (attached)" at bounding box center [217, 106] width 126 height 6
click at [161, 105] on input "Completed in the last 180 days and have certificate (attached)" at bounding box center [158, 105] width 4 height 4
radio input "true"
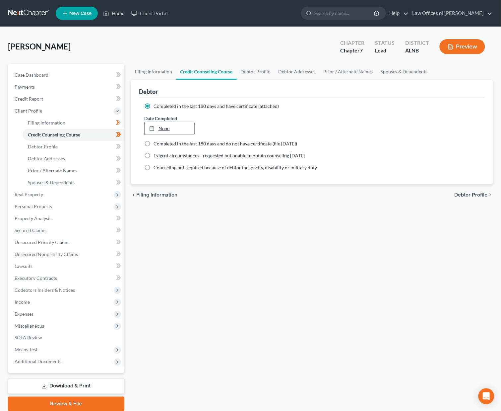
click at [175, 131] on link "None" at bounding box center [170, 128] width 50 height 13
click at [38, 96] on span "Credit Report" at bounding box center [29, 99] width 29 height 6
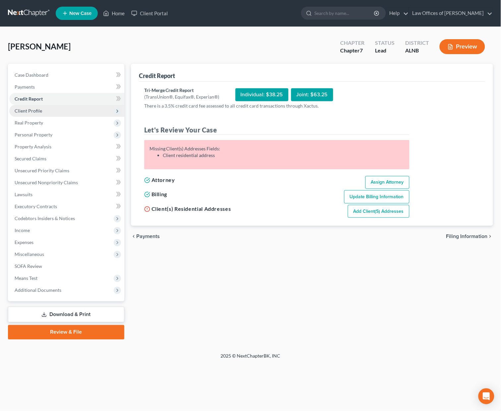
click at [40, 111] on span "Client Profile" at bounding box center [29, 111] width 28 height 6
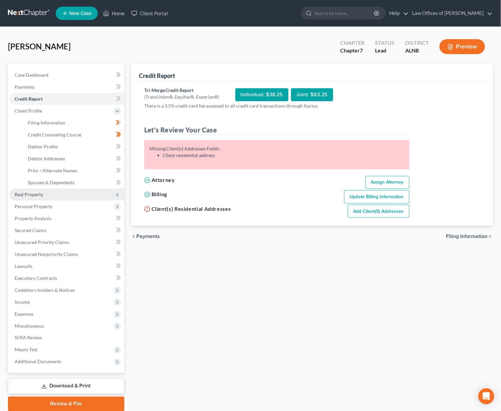
click at [37, 191] on span "Real Property" at bounding box center [29, 194] width 29 height 6
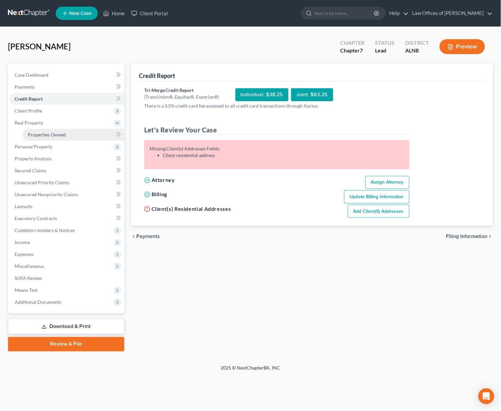
click at [73, 134] on link "Properties Owned" at bounding box center [74, 135] width 102 height 12
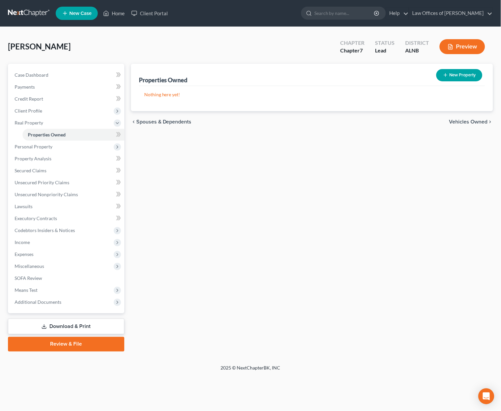
click at [465, 73] on button "New Property" at bounding box center [459, 75] width 46 height 12
select select "0"
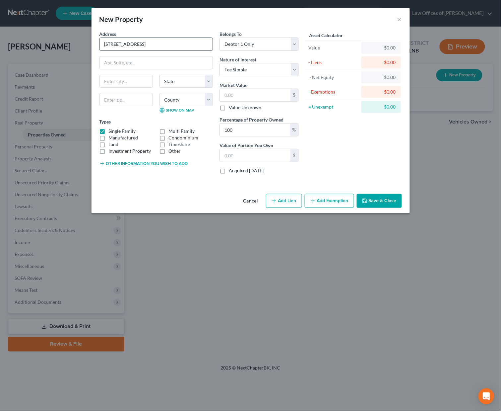
type input "612 9th St. NW"
type input "35805"
type input "Huntsville"
select select "0"
select select "44"
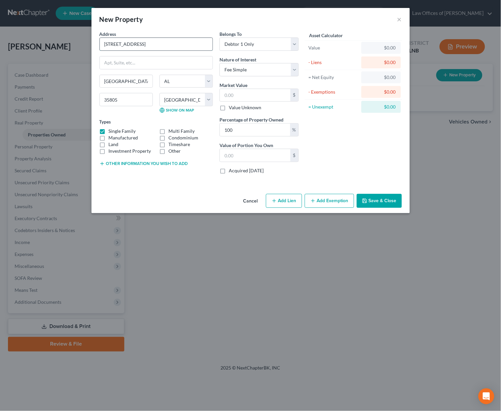
click at [122, 41] on input "612 9th St. NW" at bounding box center [156, 44] width 113 height 13
click at [248, 197] on button "Cancel" at bounding box center [250, 200] width 25 height 13
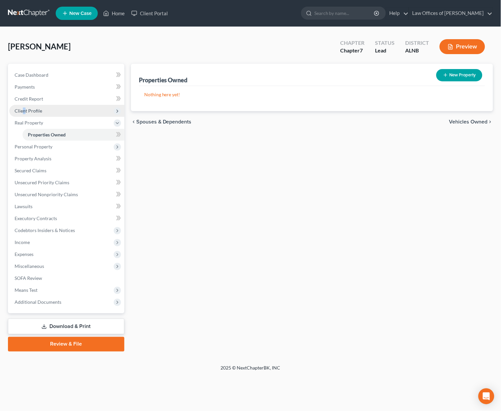
click at [24, 108] on span "Client Profile" at bounding box center [29, 111] width 28 height 6
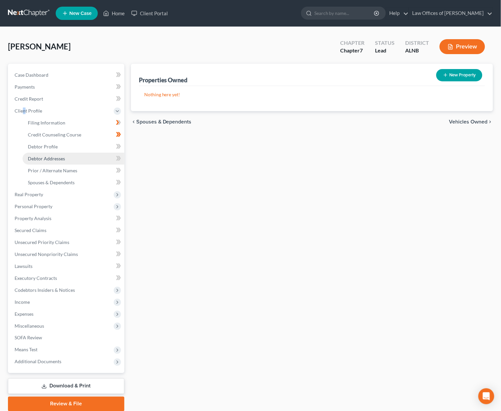
click at [47, 157] on span "Debtor Addresses" at bounding box center [46, 159] width 37 height 6
select select "0"
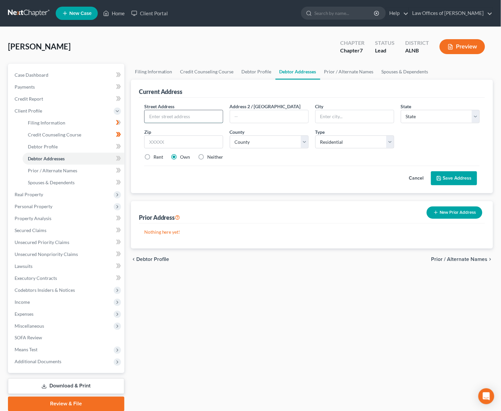
paste input "612 9th St. NW"
type input "612 9th St. NW"
type input "35805"
type input "Huntsville"
select select "0"
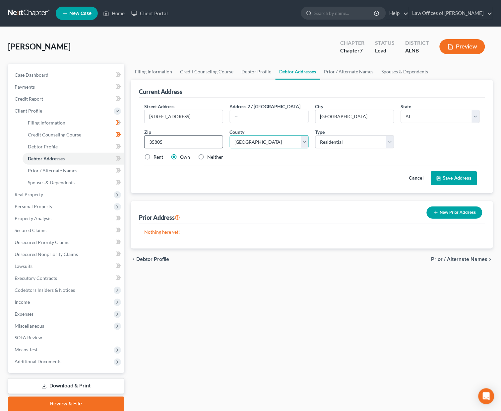
select select "44"
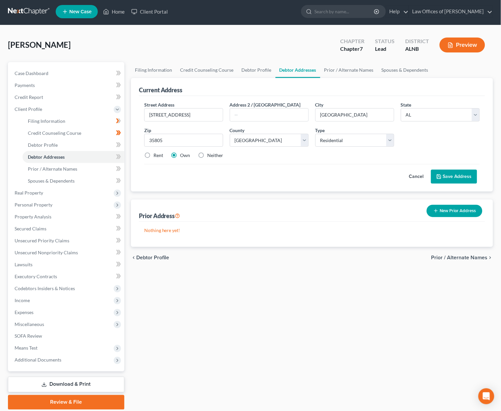
click at [160, 156] on label "Rent" at bounding box center [159, 155] width 10 height 7
click at [160, 156] on input "Rent" at bounding box center [158, 154] width 4 height 4
radio input "true"
click at [467, 177] on button "Save Address" at bounding box center [454, 176] width 46 height 14
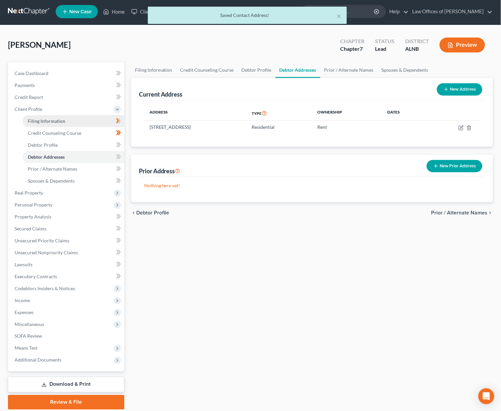
click at [56, 118] on span "Filing Information" at bounding box center [46, 121] width 37 height 6
select select "1"
select select "0"
select select "1"
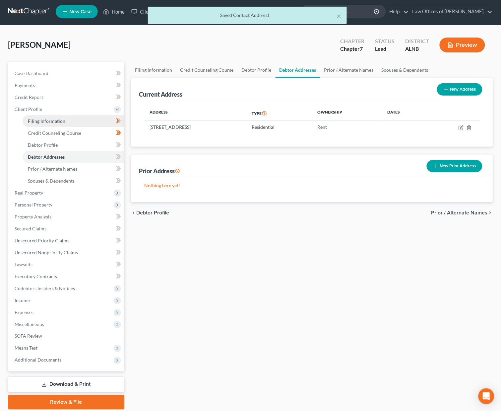
select select "0"
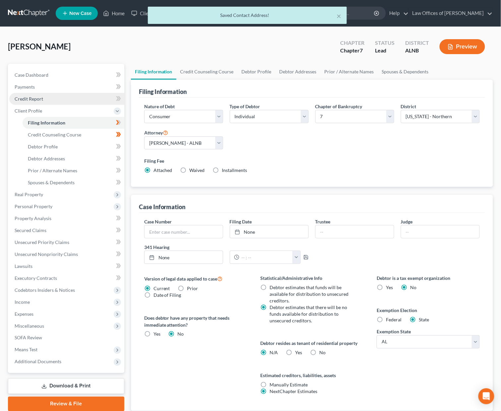
click at [56, 95] on link "Credit Report" at bounding box center [66, 99] width 115 height 12
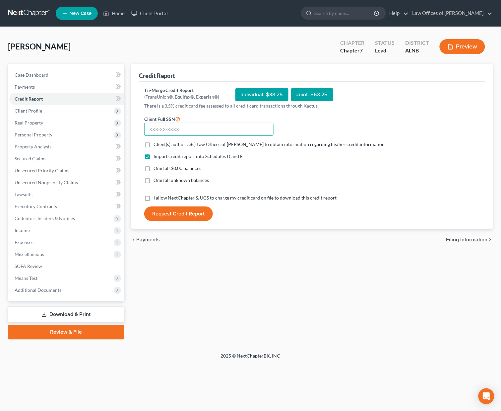
click at [180, 123] on input "text" at bounding box center [208, 129] width 129 height 13
drag, startPoint x: 147, startPoint y: 143, endPoint x: 150, endPoint y: 167, distance: 24.1
click at [154, 144] on label "Client(s) authorize(s) Law Offices of Joseph G. Pleva to obtain information reg…" at bounding box center [270, 144] width 232 height 7
click at [156, 144] on input "Client(s) authorize(s) Law Offices of Joseph G. Pleva to obtain information reg…" at bounding box center [158, 143] width 4 height 4
checkbox input "true"
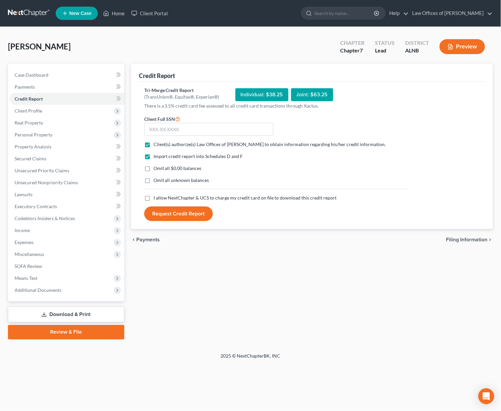
click at [154, 169] on label "Omit all $0.00 balances" at bounding box center [178, 168] width 48 height 7
click at [156, 169] on input "Omit all $0.00 balances" at bounding box center [158, 167] width 4 height 4
checkbox input "true"
click at [154, 198] on label "I allow NextChapter & UCS to charge my credit card on file to download this cre…" at bounding box center [245, 197] width 183 height 7
click at [156, 198] on input "I allow NextChapter & UCS to charge my credit card on file to download this cre…" at bounding box center [158, 196] width 4 height 4
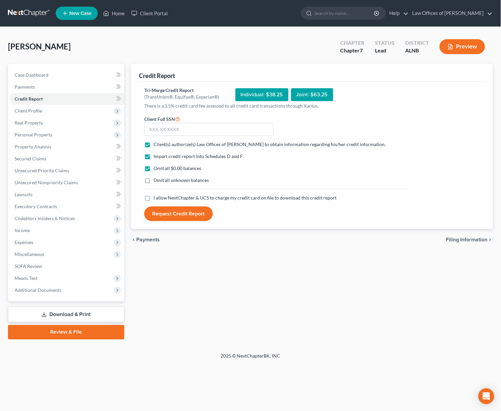
checkbox input "true"
click at [177, 127] on input "text" at bounding box center [208, 129] width 129 height 13
type input "419-80-1948"
click at [178, 215] on button "Request Credit Report" at bounding box center [178, 213] width 69 height 15
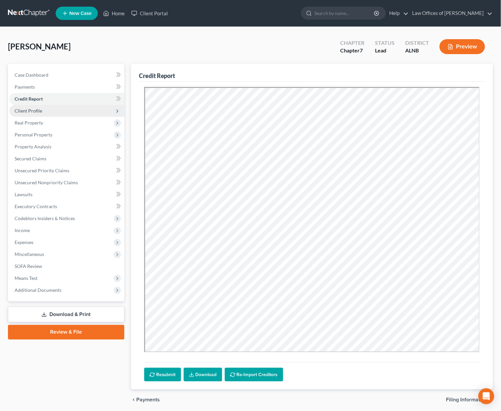
click at [41, 107] on span "Client Profile" at bounding box center [66, 111] width 115 height 12
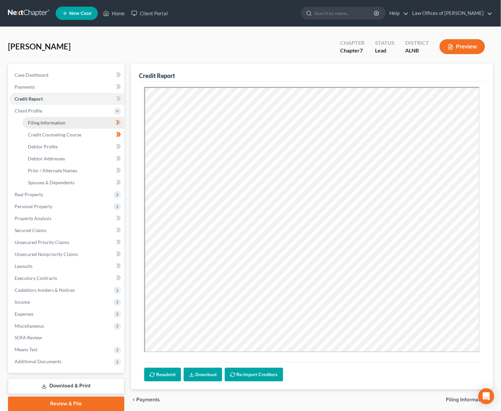
click at [50, 122] on span "Filing Information" at bounding box center [46, 123] width 37 height 6
select select "1"
select select "0"
select select "1"
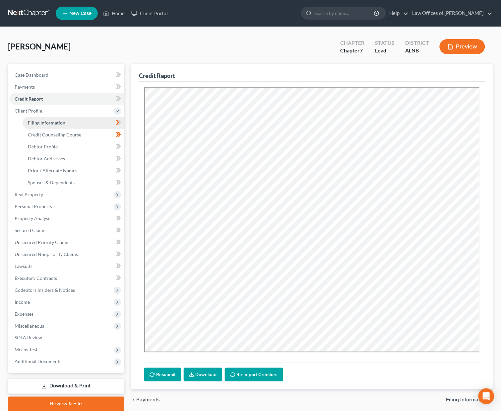
select select "0"
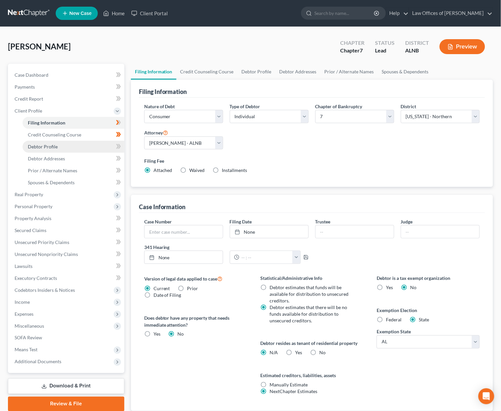
click at [63, 144] on link "Debtor Profile" at bounding box center [74, 147] width 102 height 12
select select "0"
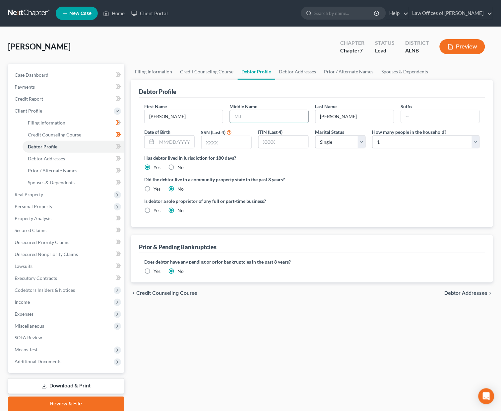
click at [262, 119] on input "text" at bounding box center [269, 116] width 78 height 13
type input "Kay"
click at [162, 140] on input "text" at bounding box center [175, 142] width 37 height 13
type input "7/11/1957"
type input "1948"
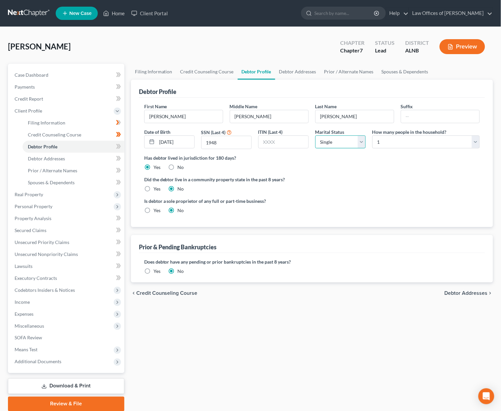
select select "3"
click at [118, 144] on icon at bounding box center [117, 146] width 3 height 5
drag, startPoint x: 118, startPoint y: 143, endPoint x: 104, endPoint y: 153, distance: 16.4
click at [116, 144] on icon at bounding box center [118, 146] width 5 height 8
click at [103, 153] on link "Debtor Addresses" at bounding box center [74, 159] width 102 height 12
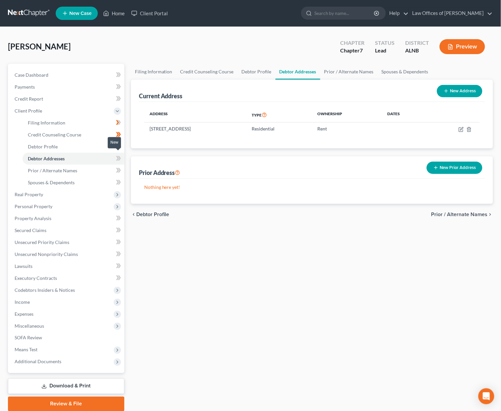
click at [120, 156] on icon at bounding box center [119, 158] width 3 height 5
click at [96, 166] on link "Prior / Alternate Names" at bounding box center [74, 170] width 102 height 12
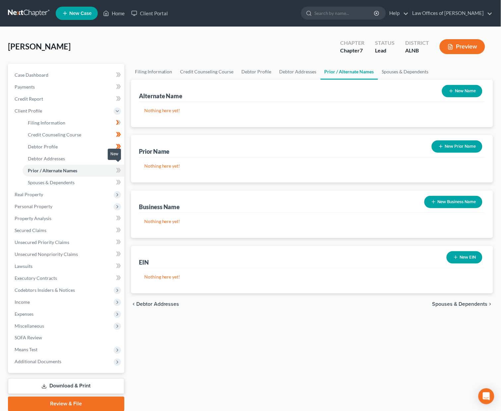
click at [118, 168] on icon at bounding box center [117, 170] width 3 height 5
drag, startPoint x: 117, startPoint y: 167, endPoint x: 118, endPoint y: 176, distance: 9.0
click at [118, 168] on icon at bounding box center [118, 170] width 5 height 8
click at [117, 178] on icon at bounding box center [118, 182] width 5 height 8
drag, startPoint x: 117, startPoint y: 178, endPoint x: 105, endPoint y: 182, distance: 13.1
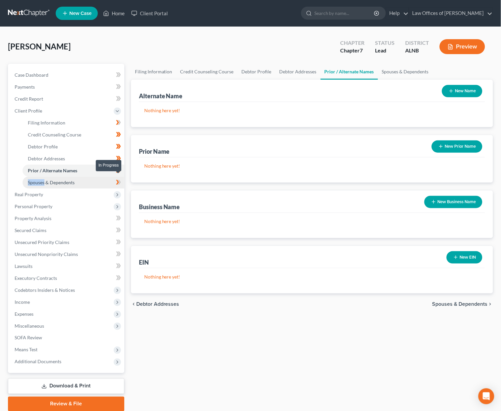
click at [117, 178] on icon at bounding box center [118, 182] width 5 height 8
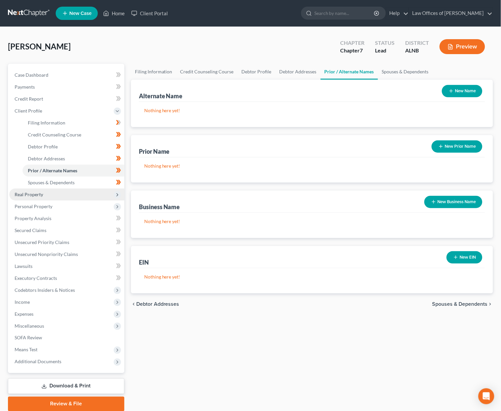
click at [89, 190] on span "Real Property" at bounding box center [66, 194] width 115 height 12
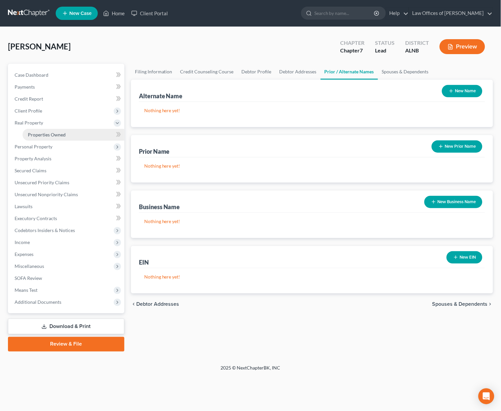
click at [80, 130] on link "Properties Owned" at bounding box center [74, 135] width 102 height 12
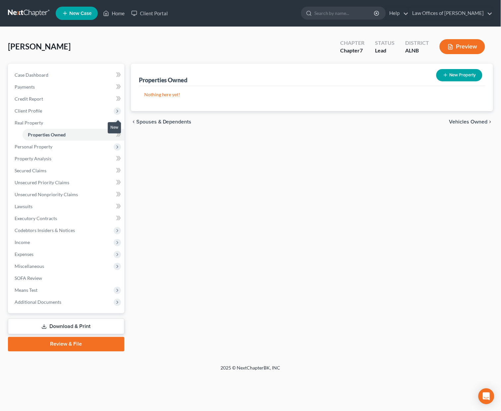
click at [119, 132] on body "Home New Case Client Portal Law Offices of Joseph G. Pleva plevalaw@gmail.com M…" at bounding box center [250, 205] width 501 height 411
drag, startPoint x: 119, startPoint y: 132, endPoint x: 114, endPoint y: 134, distance: 4.9
click at [98, 143] on span "Personal Property" at bounding box center [66, 147] width 115 height 12
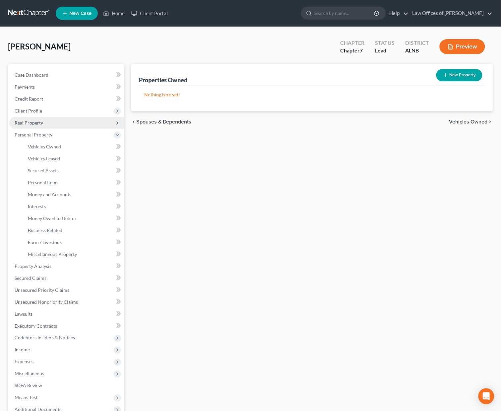
click at [89, 118] on span "Real Property" at bounding box center [66, 123] width 115 height 12
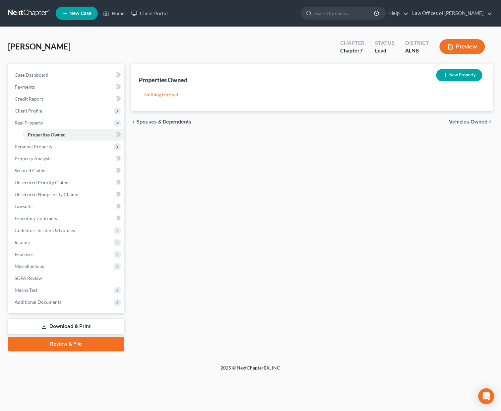
click at [116, 131] on icon at bounding box center [118, 134] width 5 height 8
click at [116, 134] on icon at bounding box center [118, 134] width 5 height 8
click at [96, 145] on span "Personal Property" at bounding box center [66, 147] width 115 height 12
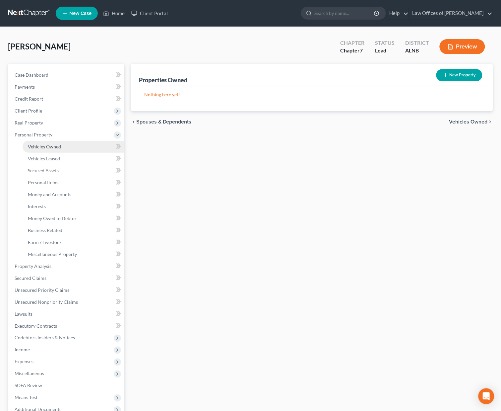
click at [102, 144] on link "Vehicles Owned" at bounding box center [74, 147] width 102 height 12
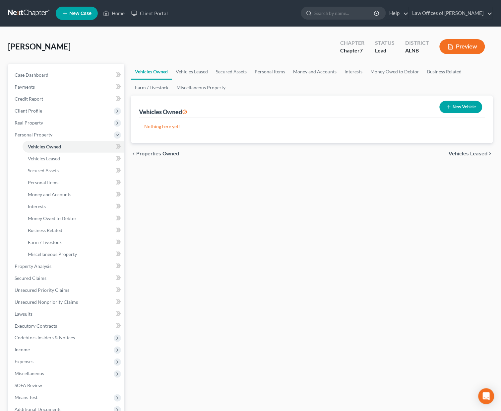
scroll to position [1, 0]
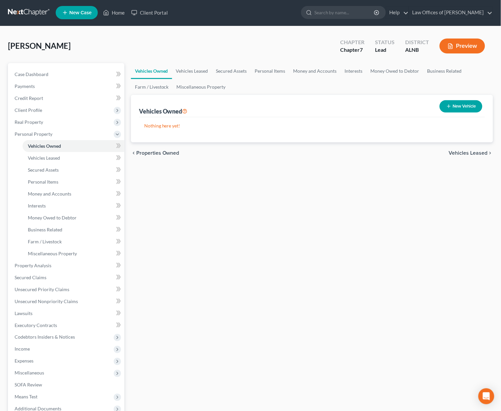
click at [457, 106] on button "New Vehicle" at bounding box center [461, 106] width 43 height 12
select select "0"
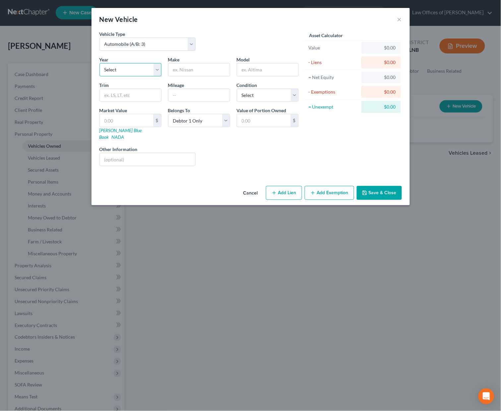
select select "21"
click at [202, 69] on input "text" at bounding box center [198, 69] width 61 height 13
type input "GMC"
type input "Envoy"
select select "3"
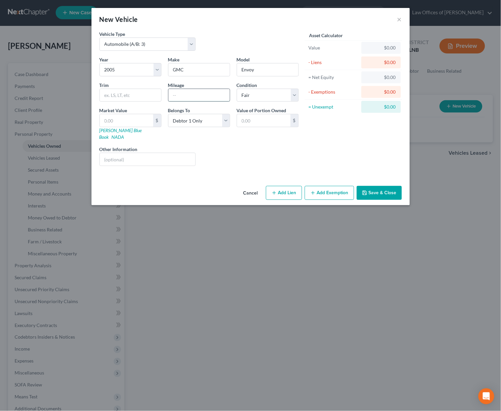
click at [209, 95] on input "text" at bounding box center [198, 95] width 61 height 13
type input "260000"
click at [120, 129] on link "Kelly Blue Book" at bounding box center [120, 133] width 42 height 12
click at [115, 120] on input "text" at bounding box center [126, 120] width 53 height 13
type input "1"
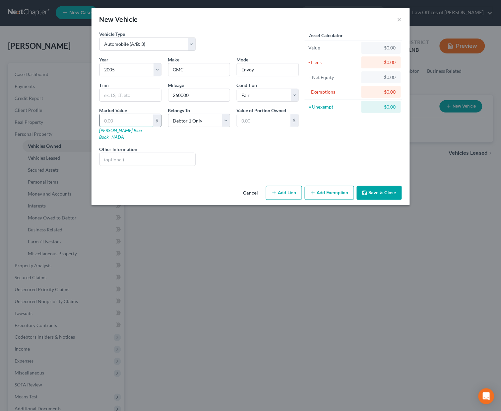
type input "1.00"
type input "10"
type input "10.00"
type input "100"
type input "100.00"
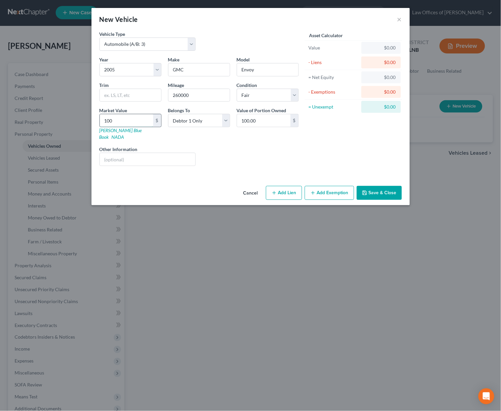
type input "1000"
type input "1,000.00"
type input "1,000"
click at [346, 186] on button "Add Exemption" at bounding box center [329, 193] width 49 height 14
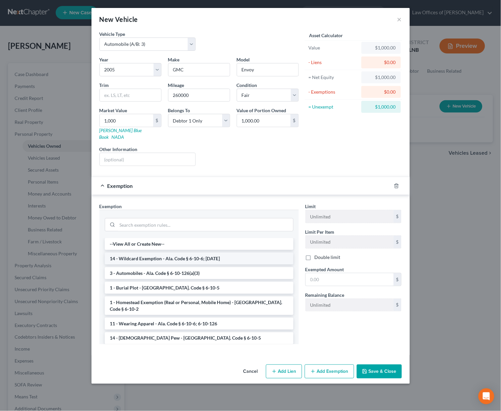
click at [178, 252] on li "14 - Wildcard Exemption - Ala. Code § 6-10-6; 6-10-12" at bounding box center [199, 258] width 189 height 12
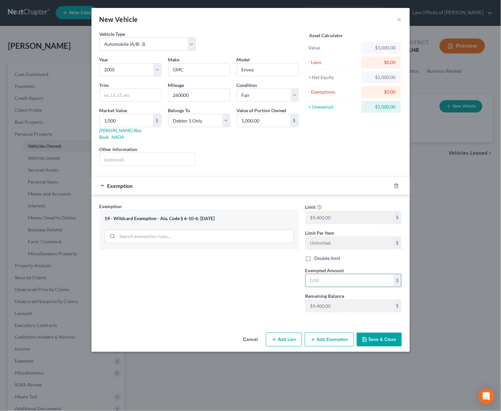
click at [327, 274] on input "text" at bounding box center [350, 280] width 88 height 13
type input "1,000"
click at [386, 336] on button "Save & Close" at bounding box center [379, 339] width 45 height 14
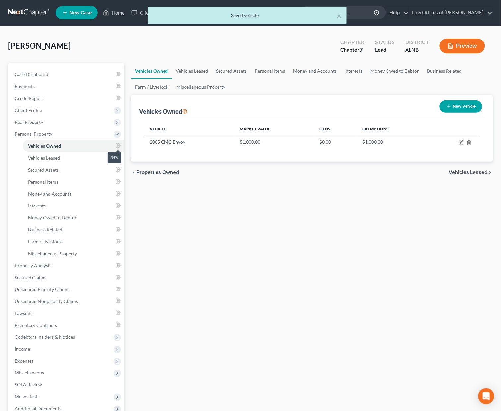
click at [117, 142] on icon at bounding box center [118, 146] width 5 height 8
click at [462, 140] on icon "button" at bounding box center [461, 142] width 5 height 5
select select "0"
select select "21"
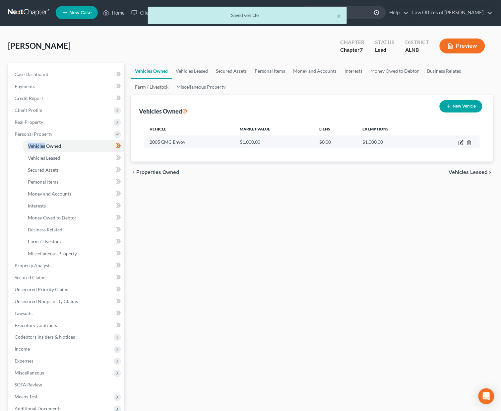
select select "3"
select select "0"
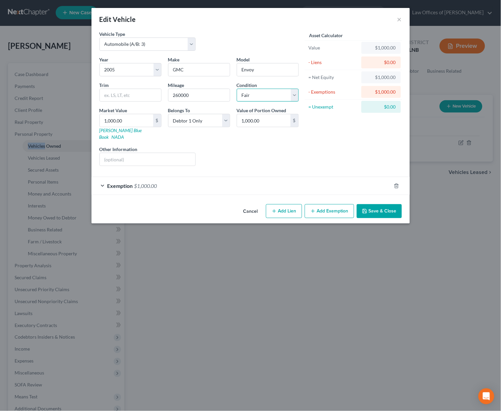
select select "4"
click at [388, 204] on button "Save & Close" at bounding box center [379, 211] width 45 height 14
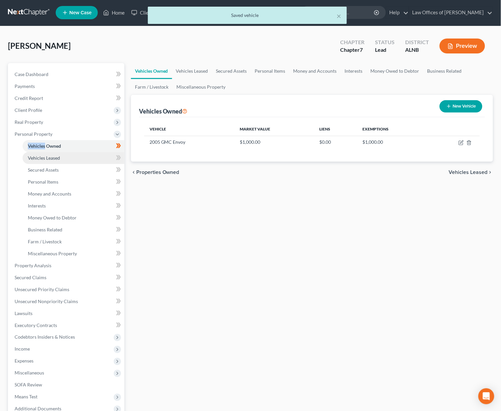
click at [103, 152] on link "Vehicles Leased" at bounding box center [74, 158] width 102 height 12
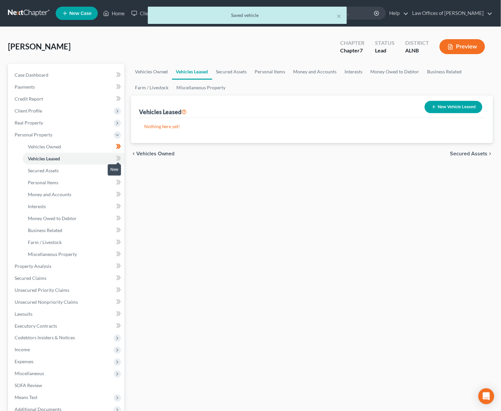
click at [119, 156] on icon at bounding box center [117, 158] width 3 height 5
click at [94, 165] on link "Secured Assets" at bounding box center [74, 170] width 102 height 12
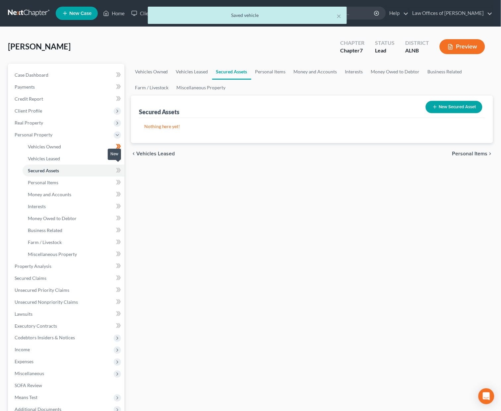
click at [117, 167] on icon at bounding box center [118, 170] width 5 height 8
click at [93, 177] on link "Personal Items" at bounding box center [74, 182] width 102 height 12
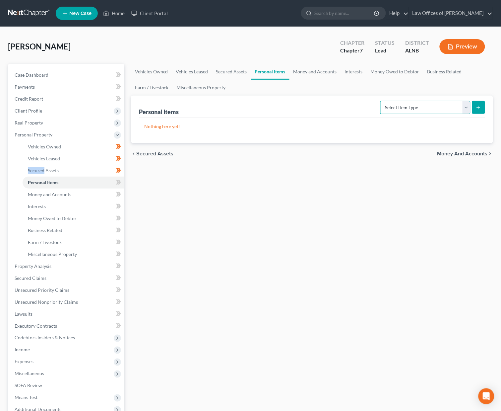
select select "household_goods"
click at [474, 105] on button "submit" at bounding box center [478, 107] width 13 height 13
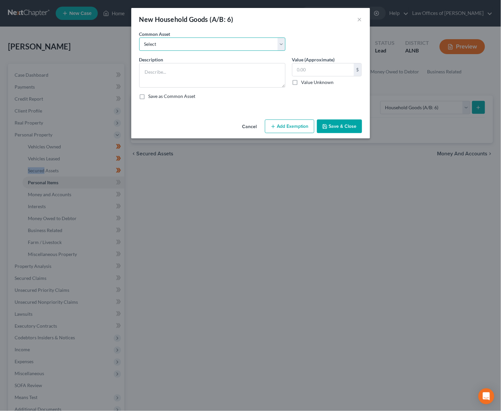
select select "0"
type textarea "Household goods and furnishings"
click at [299, 69] on input "1,420.00" at bounding box center [323, 69] width 61 height 13
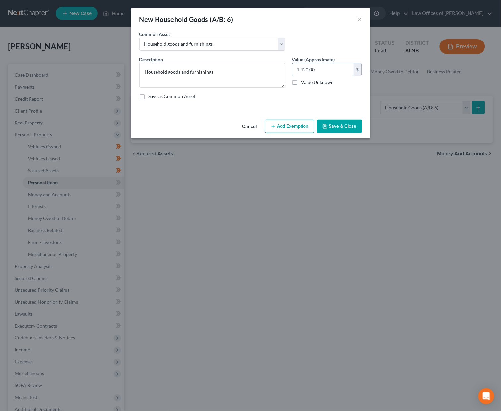
click at [299, 69] on input "1,420.00" at bounding box center [323, 69] width 61 height 13
type input "500"
click at [337, 127] on button "Save & Close" at bounding box center [339, 126] width 45 height 14
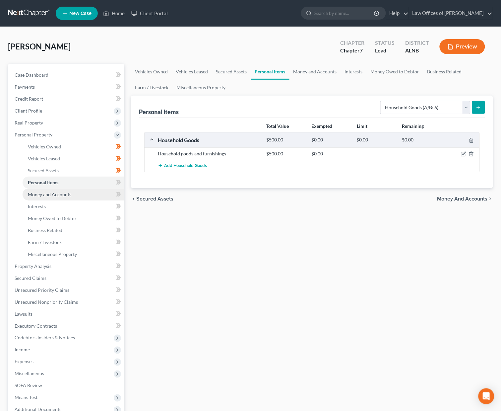
click at [85, 189] on link "Money and Accounts" at bounding box center [74, 194] width 102 height 12
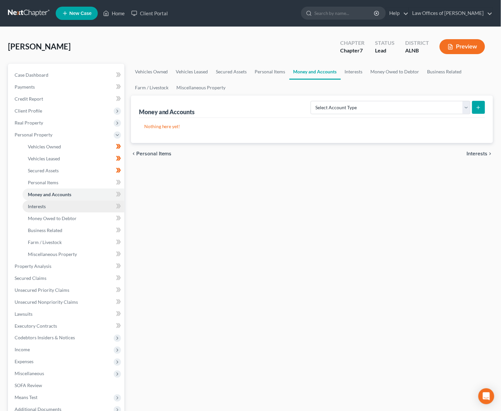
click at [82, 201] on link "Interests" at bounding box center [74, 206] width 102 height 12
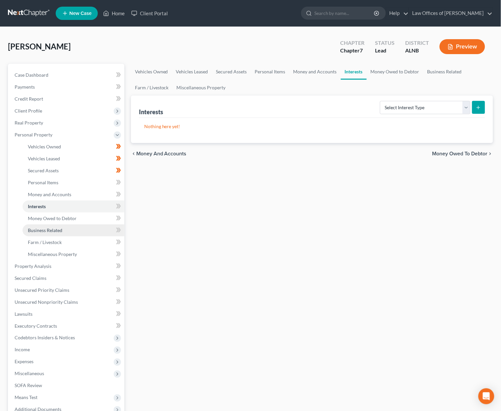
click at [84, 224] on link "Business Related" at bounding box center [74, 230] width 102 height 12
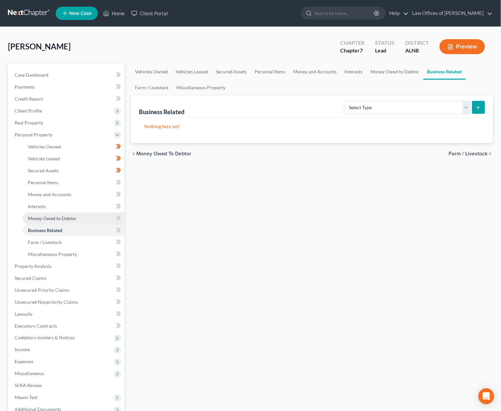
click at [89, 215] on link "Money Owed to Debtor" at bounding box center [74, 218] width 102 height 12
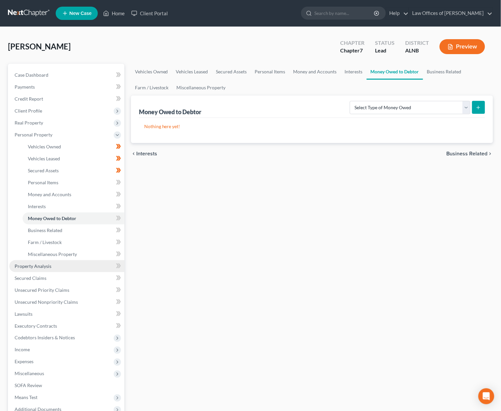
click at [72, 260] on link "Property Analysis" at bounding box center [66, 266] width 115 height 12
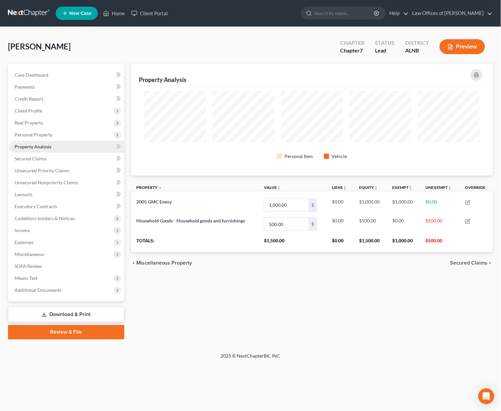
scroll to position [111, 362]
click at [61, 153] on link "Secured Claims" at bounding box center [66, 159] width 115 height 12
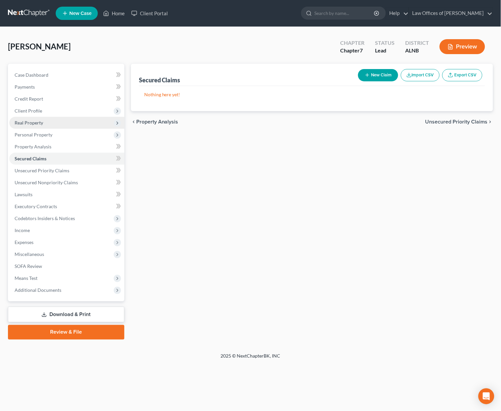
click at [89, 118] on span "Real Property" at bounding box center [66, 123] width 115 height 12
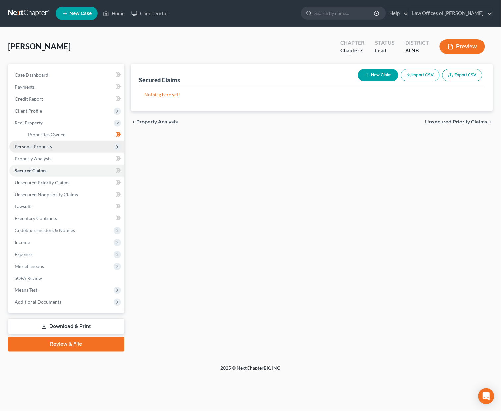
click at [81, 141] on span "Personal Property" at bounding box center [66, 147] width 115 height 12
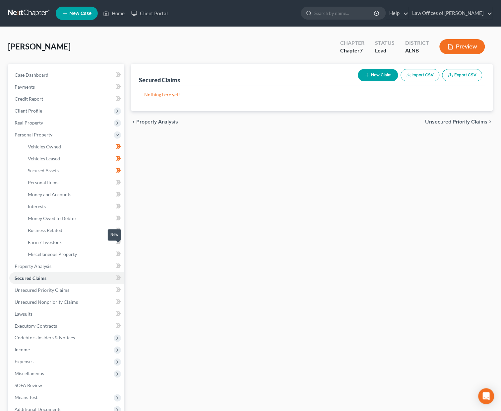
click at [117, 251] on icon at bounding box center [117, 253] width 3 height 5
click at [118, 238] on icon at bounding box center [118, 242] width 5 height 8
click at [117, 226] on icon at bounding box center [118, 230] width 5 height 8
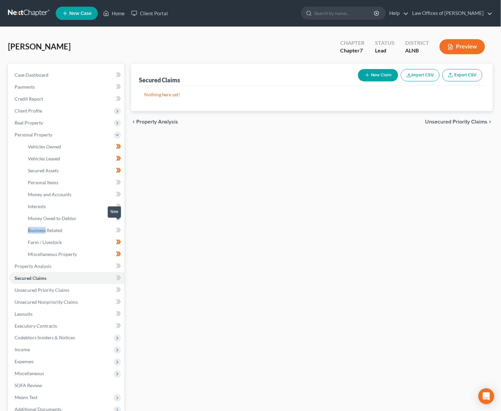
click at [117, 226] on icon at bounding box center [118, 230] width 5 height 8
click at [119, 216] on icon at bounding box center [118, 218] width 5 height 8
click at [120, 203] on icon at bounding box center [118, 206] width 5 height 8
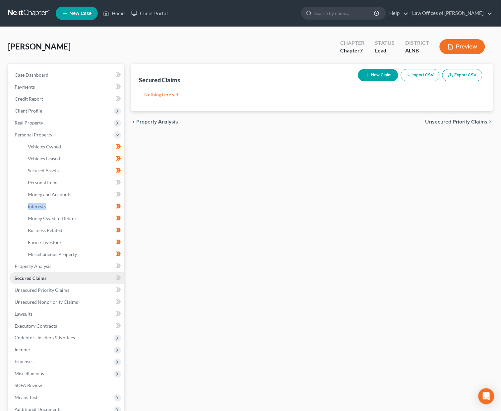
click at [42, 275] on span "Secured Claims" at bounding box center [31, 278] width 32 height 6
click at [85, 272] on link "Secured Claims" at bounding box center [66, 278] width 115 height 12
click at [122, 274] on span at bounding box center [119, 279] width 12 height 10
click at [97, 284] on link "Unsecured Priority Claims" at bounding box center [66, 290] width 115 height 12
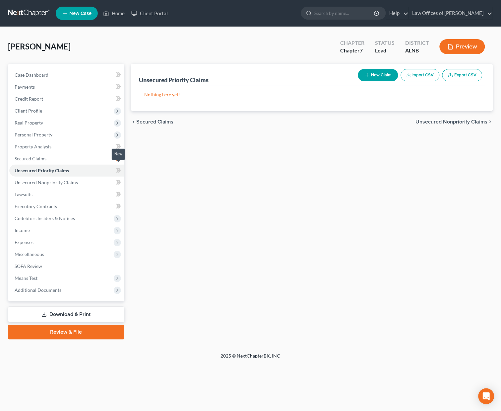
click at [119, 168] on icon at bounding box center [117, 170] width 3 height 5
click at [98, 177] on link "Unsecured Nonpriority Claims" at bounding box center [66, 182] width 115 height 12
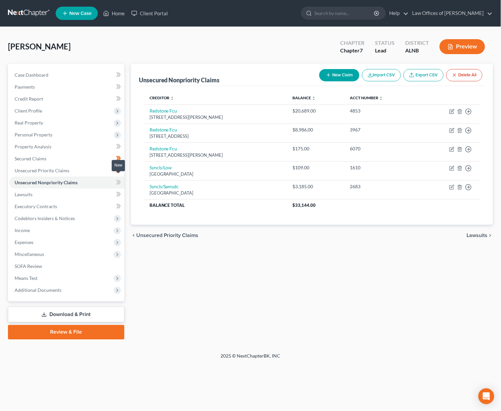
click at [119, 180] on icon at bounding box center [117, 182] width 3 height 5
click at [120, 192] on icon at bounding box center [119, 194] width 3 height 5
click at [107, 200] on link "Executory Contracts" at bounding box center [66, 206] width 115 height 12
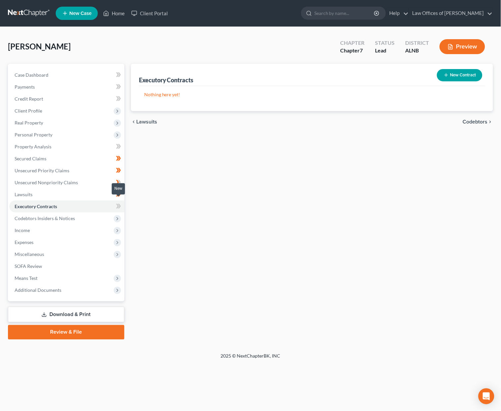
click at [116, 202] on icon at bounding box center [118, 206] width 5 height 8
click at [99, 212] on span "Codebtors Insiders & Notices" at bounding box center [66, 218] width 115 height 12
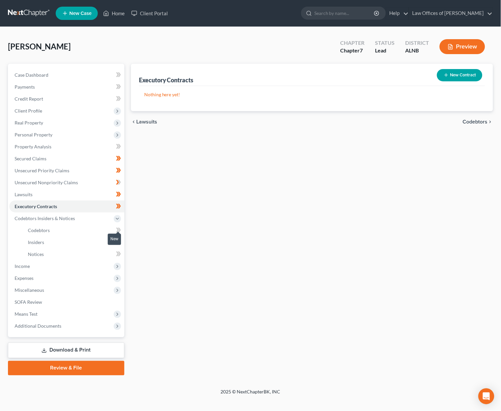
click at [116, 226] on icon at bounding box center [118, 230] width 5 height 8
click at [116, 236] on body "Home New Case Client Portal Law Offices of Joseph G. Pleva plevalaw@gmail.com M…" at bounding box center [250, 205] width 501 height 411
click at [118, 239] on icon at bounding box center [117, 241] width 3 height 5
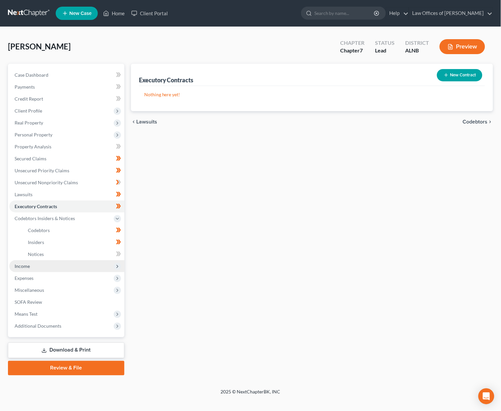
click at [72, 260] on span "Income" at bounding box center [66, 266] width 115 height 12
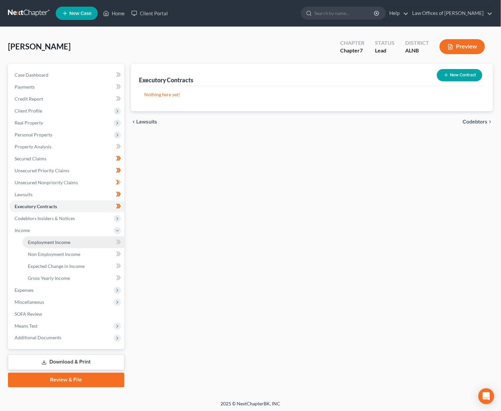
click at [79, 237] on link "Employment Income" at bounding box center [74, 242] width 102 height 12
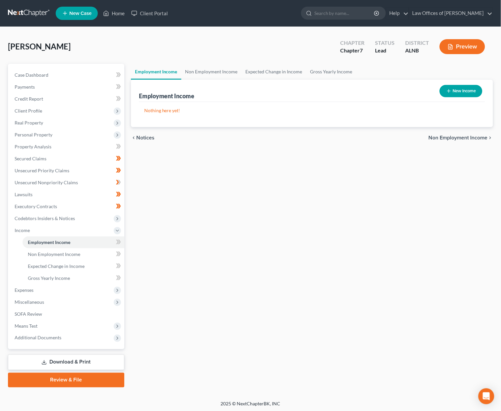
click at [461, 90] on button "New Income" at bounding box center [461, 91] width 43 height 12
select select "0"
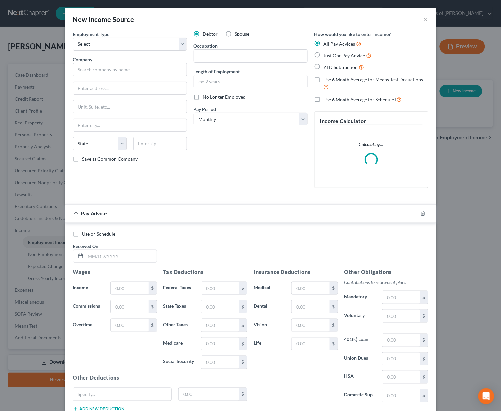
click at [233, 43] on div "Occupation" at bounding box center [251, 52] width 114 height 20
click at [228, 52] on input "text" at bounding box center [250, 56] width 113 height 13
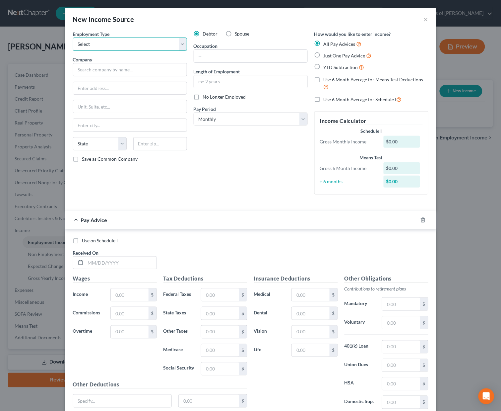
select select "0"
click at [218, 52] on input "text" at bounding box center [250, 56] width 113 height 13
type input "intake"
click at [211, 79] on input "text" at bounding box center [250, 81] width 113 height 13
click at [143, 67] on input "text" at bounding box center [130, 69] width 114 height 13
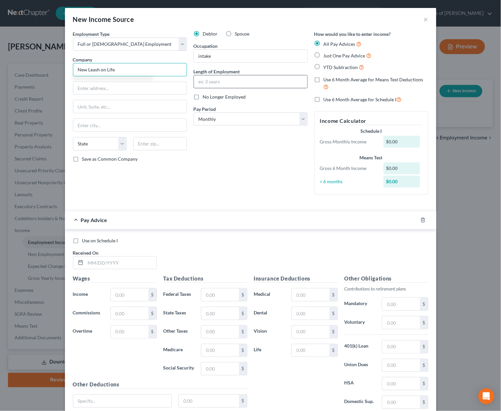
type input "New Leash on Life"
click at [237, 82] on input "text" at bounding box center [250, 81] width 113 height 13
type input "4"
type input "3 years"
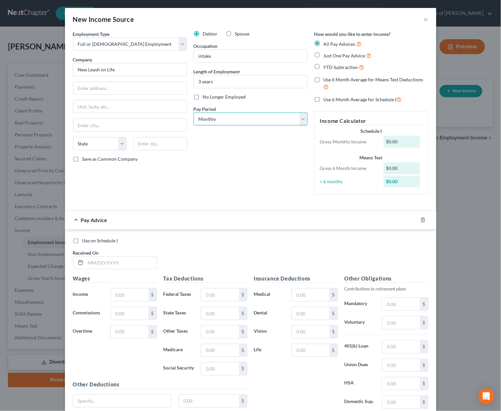
select select "2"
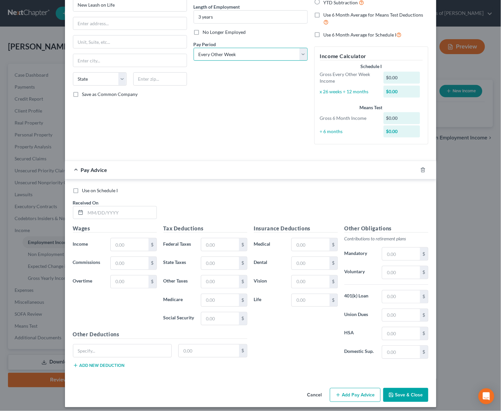
scroll to position [64, 0]
click at [404, 388] on button "Save & Close" at bounding box center [405, 395] width 45 height 14
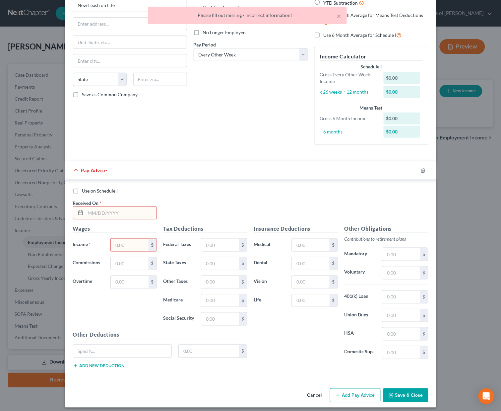
click at [129, 238] on input "text" at bounding box center [129, 244] width 37 height 13
click at [120, 208] on input "text" at bounding box center [121, 213] width 71 height 13
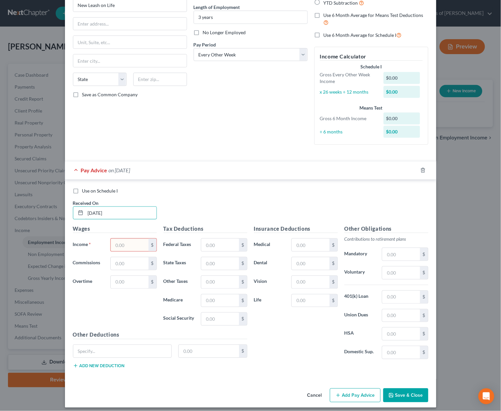
type input "10/10/2025"
type input "165.80"
type input "12.69"
click at [401, 388] on button "Save & Close" at bounding box center [405, 395] width 45 height 14
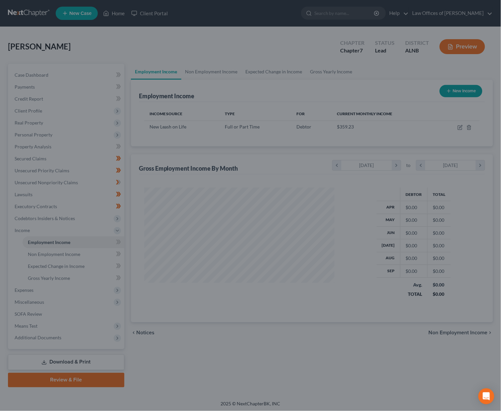
scroll to position [116, 204]
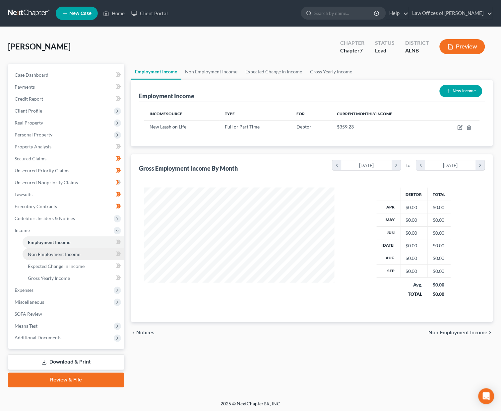
click at [102, 248] on link "Non Employment Income" at bounding box center [74, 254] width 102 height 12
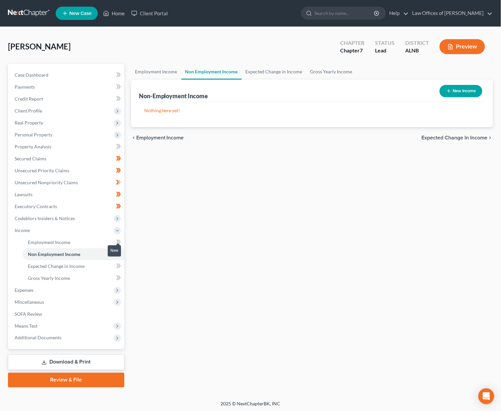
click at [118, 239] on icon at bounding box center [117, 241] width 3 height 5
click at [459, 90] on button "New Income" at bounding box center [461, 91] width 43 height 12
select select "0"
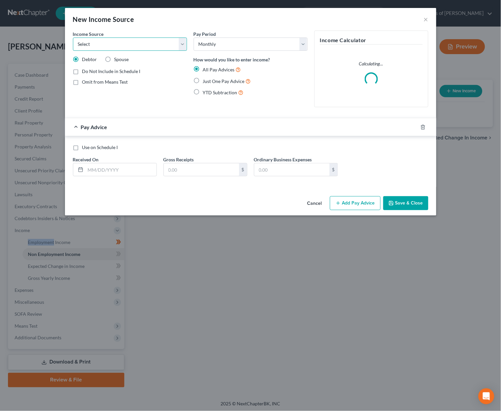
select select "4"
click at [99, 92] on span "Show on Means Test for informational purposes only" at bounding box center [131, 97] width 98 height 13
click at [89, 92] on input "Show on Means Test for informational purposes only" at bounding box center [87, 93] width 4 height 4
checkbox input "true"
click at [233, 81] on span "Just One Pay Advice" at bounding box center [224, 81] width 42 height 6
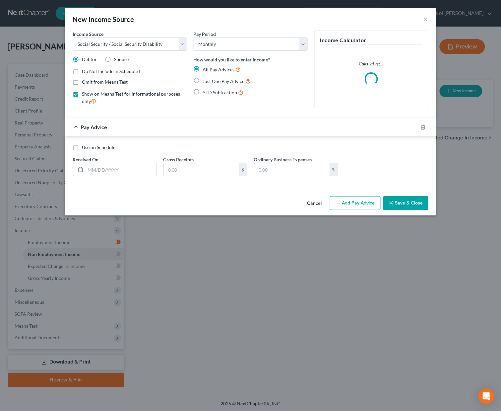
click at [210, 81] on input "Just One Pay Advice" at bounding box center [208, 79] width 4 height 4
radio input "true"
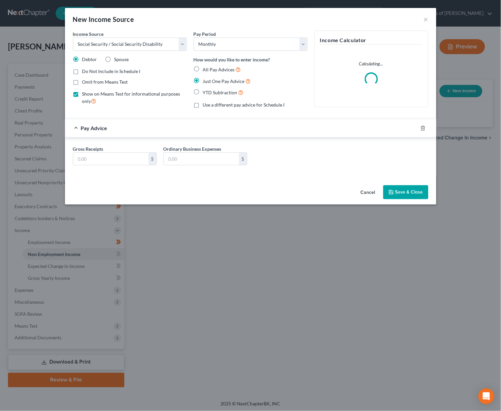
drag, startPoint x: 78, startPoint y: 166, endPoint x: 82, endPoint y: 165, distance: 4.9
click at [78, 166] on div "Gross Receipts $ Ordinary Business Expenses $" at bounding box center [251, 158] width 362 height 26
click at [95, 160] on input "text" at bounding box center [110, 159] width 75 height 13
type input "1,613.19"
click at [418, 191] on button "Save & Close" at bounding box center [405, 192] width 45 height 14
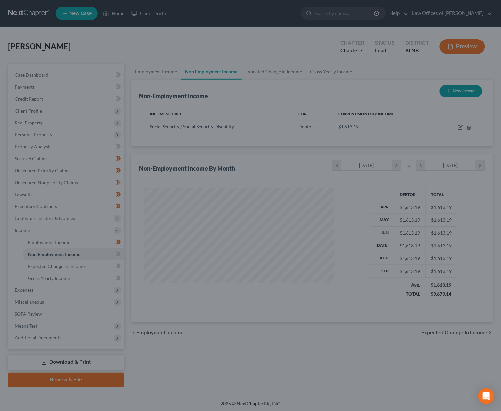
scroll to position [116, 204]
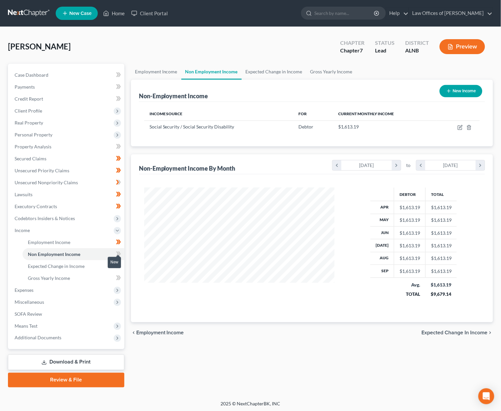
click at [118, 251] on icon at bounding box center [117, 253] width 3 height 5
click at [117, 263] on icon at bounding box center [117, 265] width 3 height 5
drag, startPoint x: 117, startPoint y: 258, endPoint x: 109, endPoint y: 266, distance: 11.7
click at [117, 262] on icon at bounding box center [118, 266] width 5 height 8
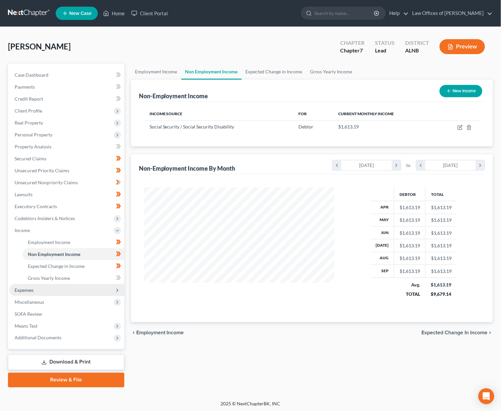
click at [72, 285] on span "Expenses" at bounding box center [66, 290] width 115 height 12
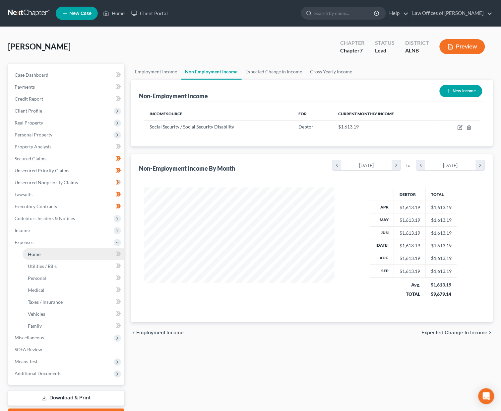
click at [84, 248] on link "Home" at bounding box center [74, 254] width 102 height 12
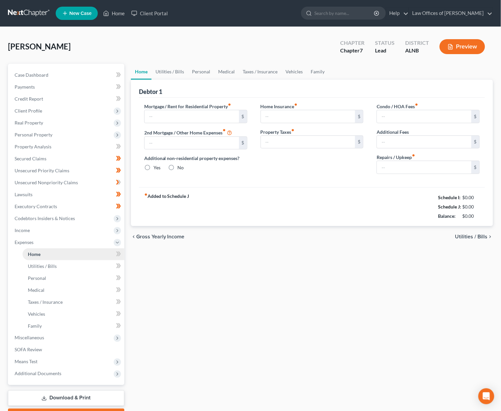
type input "0.00"
radio input "true"
type input "0.00"
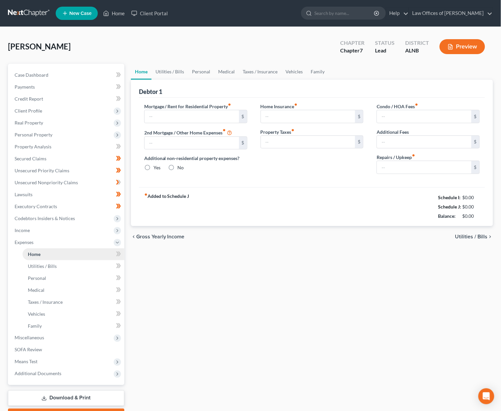
type input "0.00"
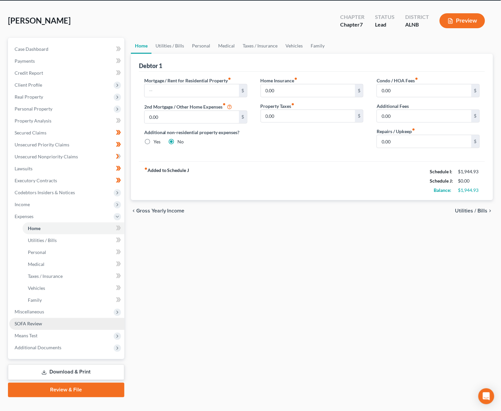
scroll to position [26, 0]
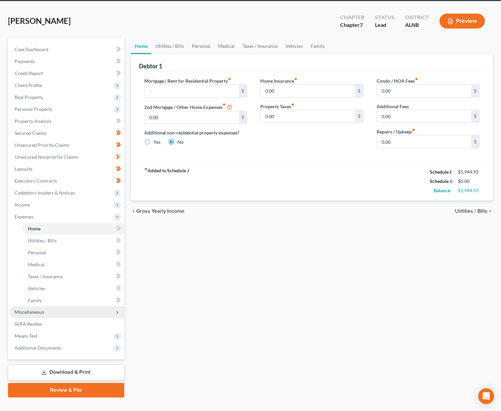
click at [77, 306] on span "Miscellaneous" at bounding box center [66, 312] width 115 height 12
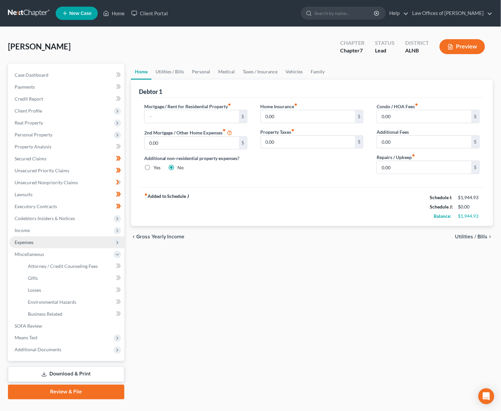
scroll to position [0, 0]
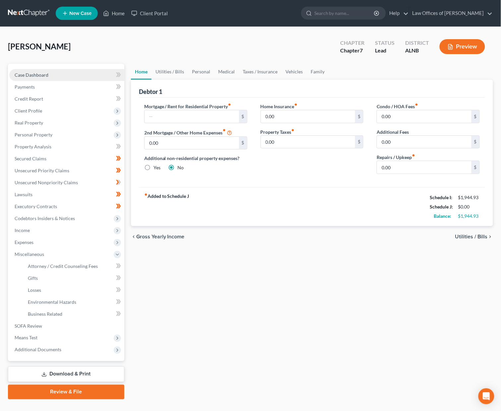
click at [69, 78] on link "Case Dashboard" at bounding box center [66, 75] width 115 height 12
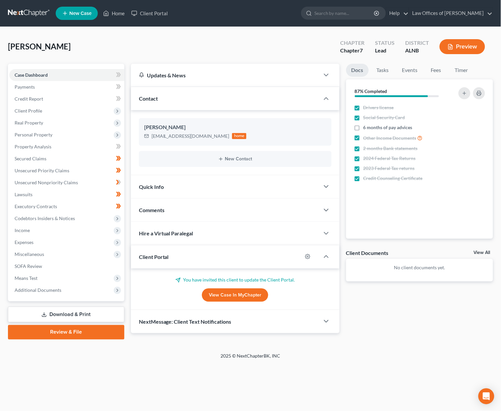
click at [21, 16] on link at bounding box center [29, 13] width 42 height 12
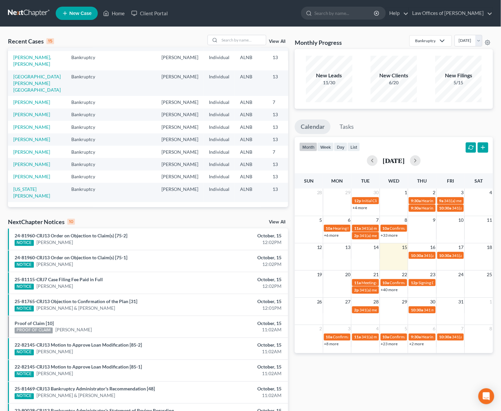
scroll to position [133, 0]
click at [238, 35] on div at bounding box center [237, 40] width 59 height 10
click at [233, 40] on input "search" at bounding box center [243, 40] width 46 height 10
type input "murray"
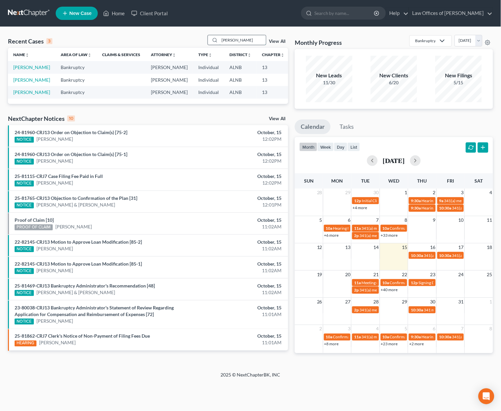
scroll to position [0, 0]
click at [279, 42] on link "View All" at bounding box center [277, 41] width 17 height 5
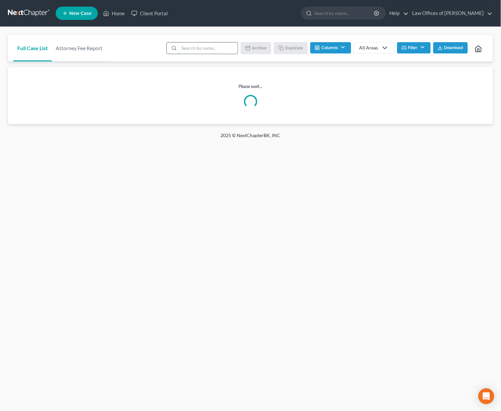
click at [213, 50] on input "search" at bounding box center [208, 47] width 59 height 11
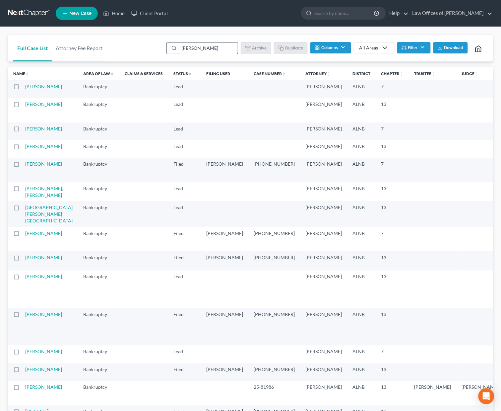
type input "murray"
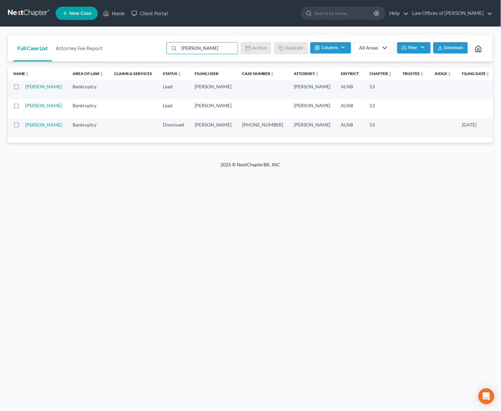
click at [23, 107] on label at bounding box center [23, 107] width 0 height 0
click at [25, 106] on input "checkbox" at bounding box center [27, 104] width 4 height 4
checkbox input "true"
click at [23, 126] on label at bounding box center [23, 126] width 0 height 0
click at [25, 126] on input "checkbox" at bounding box center [27, 123] width 4 height 4
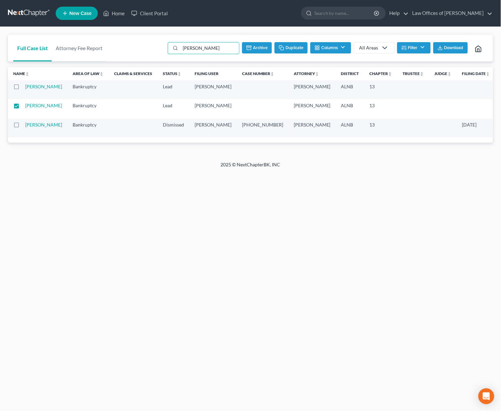
checkbox input "true"
type input "murray"
drag, startPoint x: 262, startPoint y: 48, endPoint x: 47, endPoint y: 120, distance: 226.7
click at [47, 120] on div "Full Case List Attorney Fee Report murray Batch Download Archive Un-archive Dup…" at bounding box center [250, 94] width 485 height 118
click at [23, 126] on label at bounding box center [23, 126] width 0 height 0
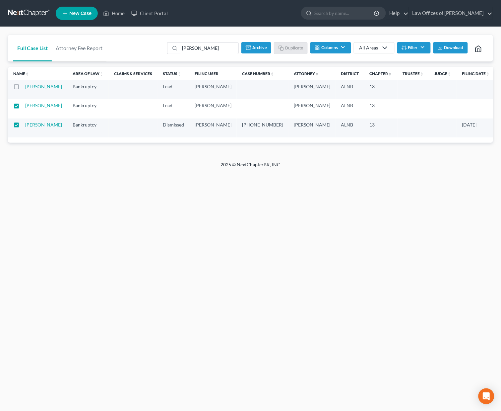
click at [25, 126] on input "checkbox" at bounding box center [27, 123] width 4 height 4
checkbox input "false"
click at [264, 47] on button "Archive" at bounding box center [257, 47] width 30 height 11
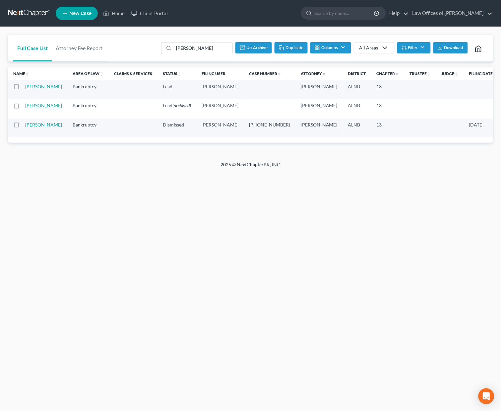
checkbox input "false"
click at [35, 89] on link "[PERSON_NAME]" at bounding box center [43, 87] width 37 height 6
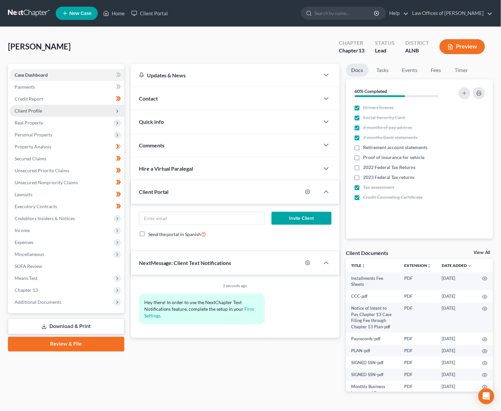
click at [37, 108] on span "Client Profile" at bounding box center [29, 111] width 28 height 6
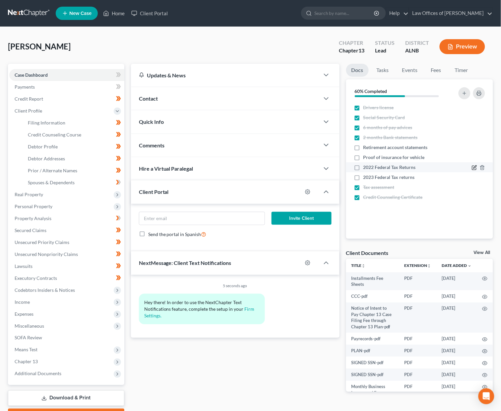
click at [477, 167] on icon "button" at bounding box center [474, 167] width 5 height 5
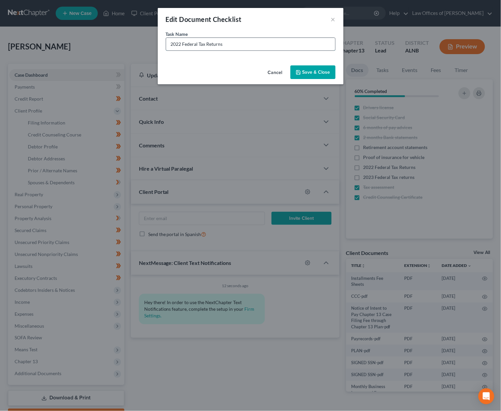
click at [170, 41] on input "2022 Federal Tax Returns" at bounding box center [250, 44] width 169 height 13
type input "2024 Federal Tax Returns"
click at [324, 72] on button "Save & Close" at bounding box center [313, 72] width 45 height 14
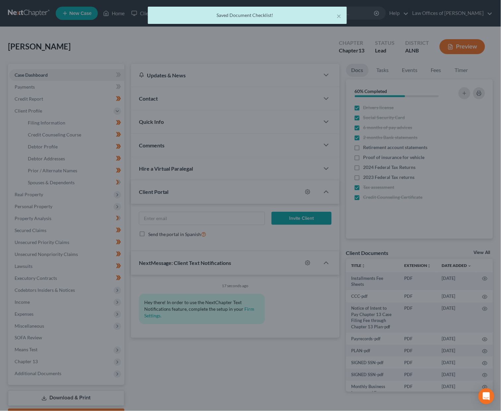
scroll to position [1, 0]
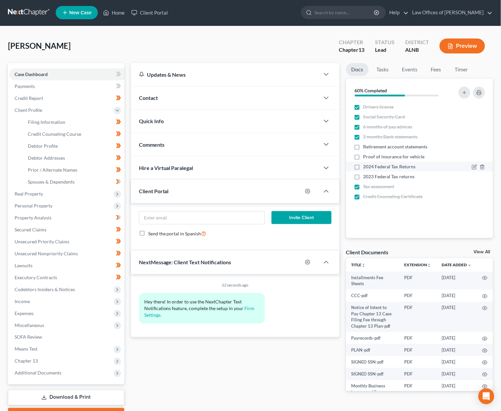
drag, startPoint x: 358, startPoint y: 163, endPoint x: 358, endPoint y: 168, distance: 5.0
click at [363, 163] on label "2024 Federal Tax Returns" at bounding box center [389, 166] width 52 height 7
click at [366, 163] on input "2024 Federal Tax Returns" at bounding box center [368, 165] width 4 height 4
checkbox input "true"
click at [363, 173] on label "2023 Federal Tax returns" at bounding box center [388, 176] width 51 height 7
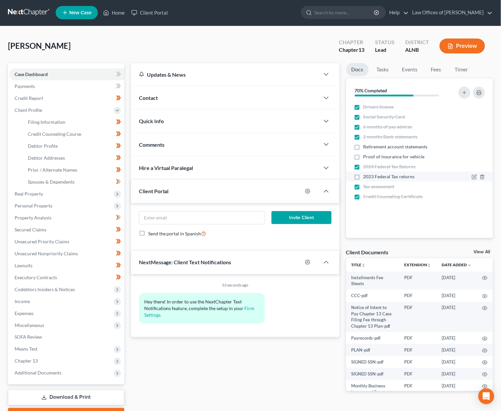
click at [366, 173] on input "2023 Federal Tax returns" at bounding box center [368, 175] width 4 height 4
checkbox input "true"
click at [87, 129] on link "Credit Counseling Course" at bounding box center [74, 134] width 102 height 12
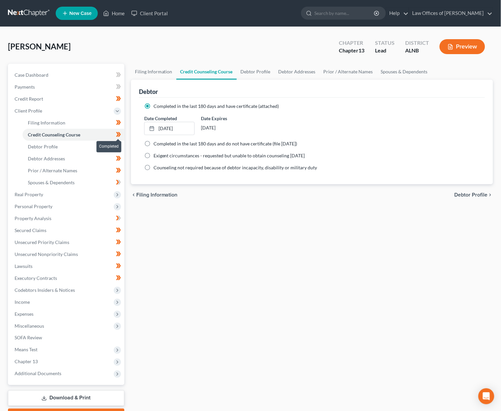
click at [116, 131] on icon at bounding box center [118, 134] width 5 height 8
click at [92, 143] on link "Debtor Profile" at bounding box center [74, 147] width 102 height 12
select select "1"
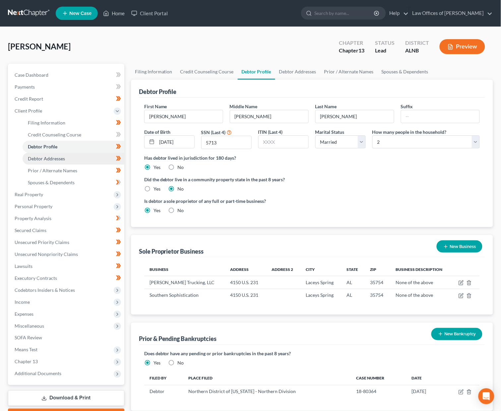
click at [94, 153] on link "Debtor Addresses" at bounding box center [74, 159] width 102 height 12
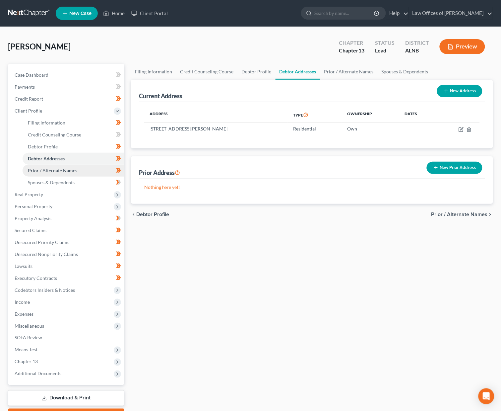
click at [103, 168] on link "Prior / Alternate Names" at bounding box center [74, 170] width 102 height 12
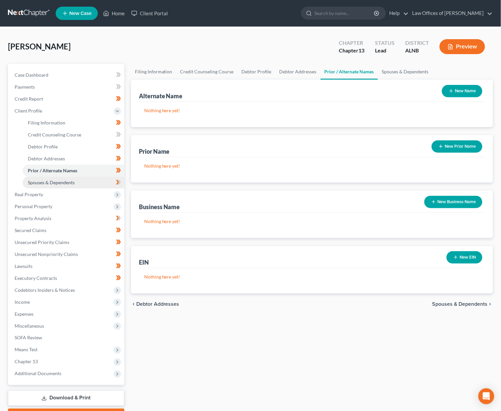
click at [98, 176] on link "Spouses & Dependents" at bounding box center [74, 182] width 102 height 12
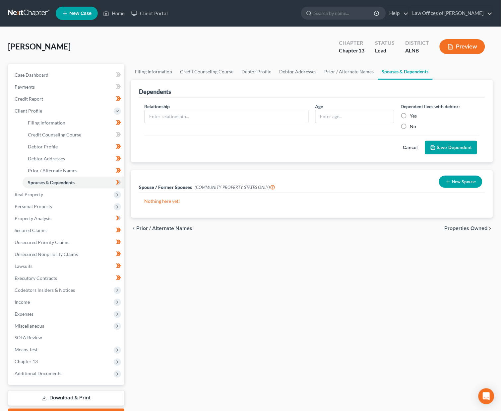
click at [410, 123] on label "No" at bounding box center [413, 126] width 6 height 7
click at [413, 123] on input "No" at bounding box center [415, 125] width 4 height 4
radio input "true"
click at [54, 120] on span "Filing Information" at bounding box center [46, 123] width 37 height 6
select select "1"
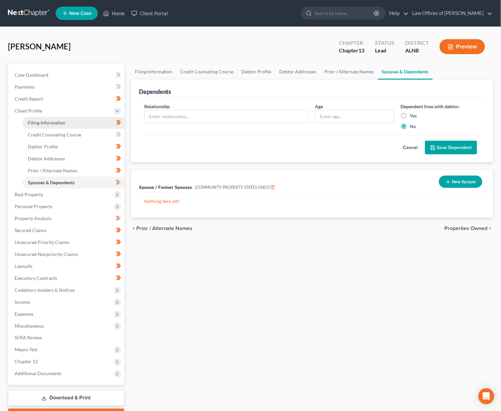
select select "0"
select select "3"
select select "1"
select select "0"
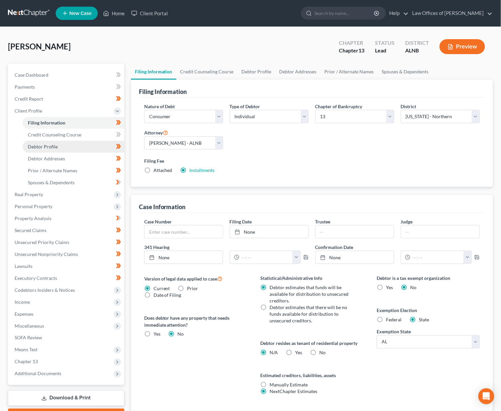
click at [56, 145] on span "Debtor Profile" at bounding box center [43, 147] width 30 height 6
select select "1"
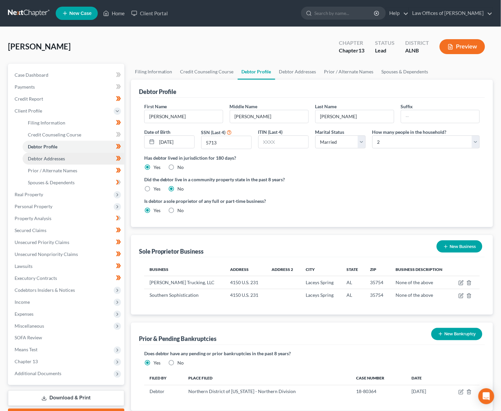
click at [98, 155] on link "Debtor Addresses" at bounding box center [74, 159] width 102 height 12
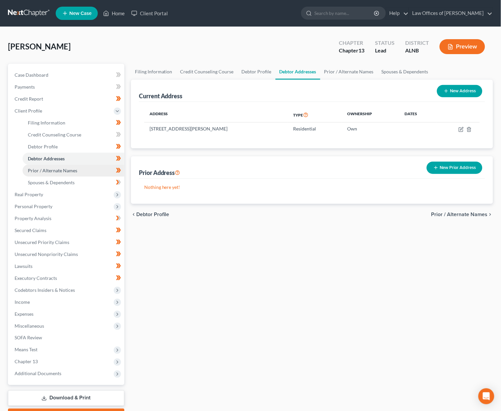
click at [87, 164] on link "Prior / Alternate Names" at bounding box center [74, 170] width 102 height 12
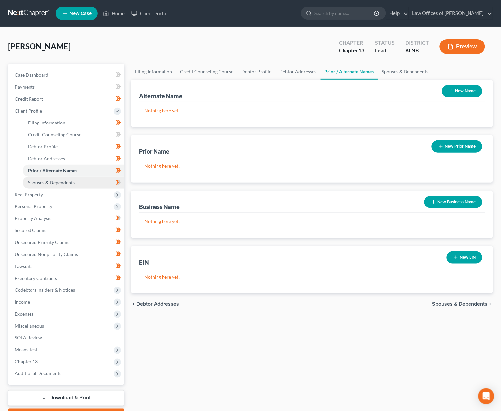
click at [86, 176] on link "Spouses & Dependents" at bounding box center [74, 182] width 102 height 12
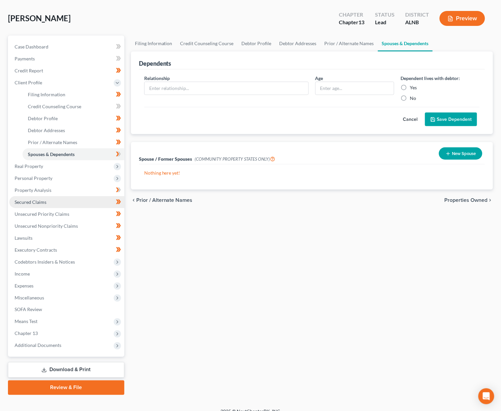
scroll to position [26, 0]
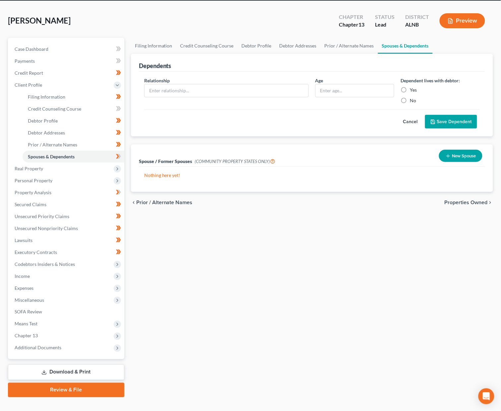
click at [121, 152] on icon at bounding box center [118, 156] width 5 height 8
click at [98, 164] on span "Real Property" at bounding box center [66, 169] width 115 height 12
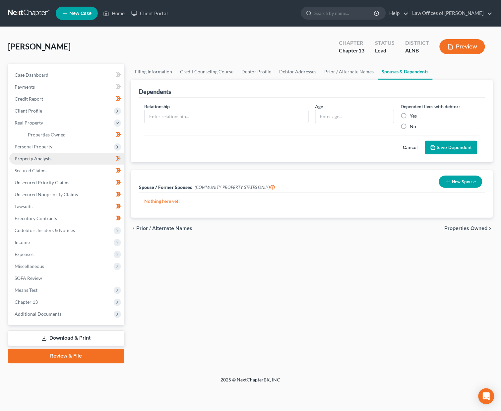
scroll to position [0, 0]
click at [98, 132] on link "Properties Owned" at bounding box center [74, 135] width 102 height 12
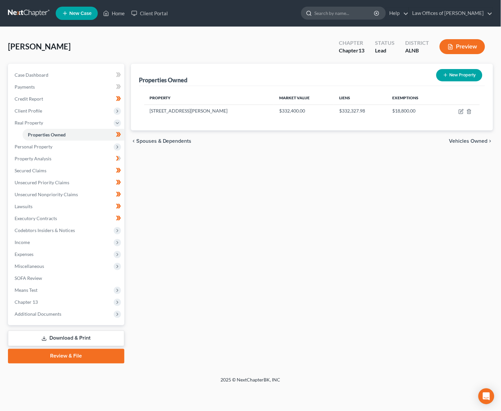
click at [348, 13] on input "search" at bounding box center [344, 13] width 61 height 12
click at [26, 12] on link at bounding box center [29, 13] width 42 height 12
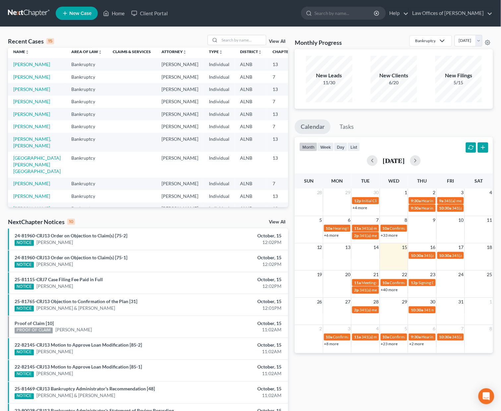
scroll to position [3, 0]
click at [28, 104] on link "[PERSON_NAME]" at bounding box center [31, 102] width 37 height 6
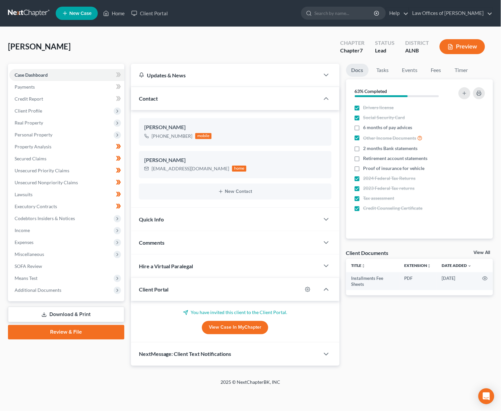
click at [487, 251] on link "View All" at bounding box center [482, 252] width 17 height 5
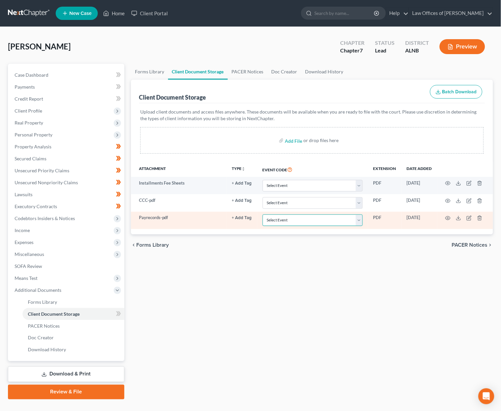
click at [287, 219] on select "Select Event 20 Largest Unsecured Creditors Amended Schedules (Fee) Attachment …" at bounding box center [313, 220] width 100 height 12
select select "19"
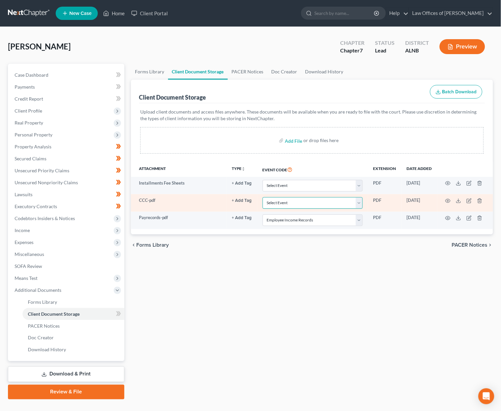
select select "5"
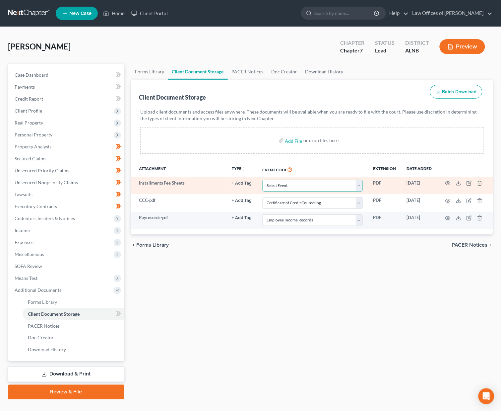
select select "23"
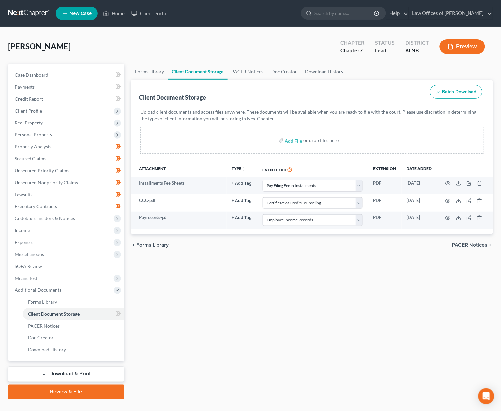
click at [74, 384] on link "Review & File" at bounding box center [66, 391] width 116 height 15
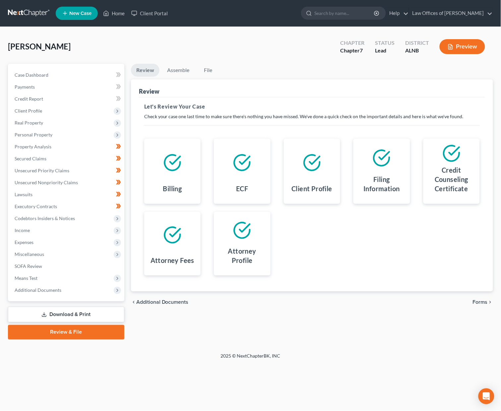
click at [482, 300] on span "Forms" at bounding box center [480, 301] width 15 height 5
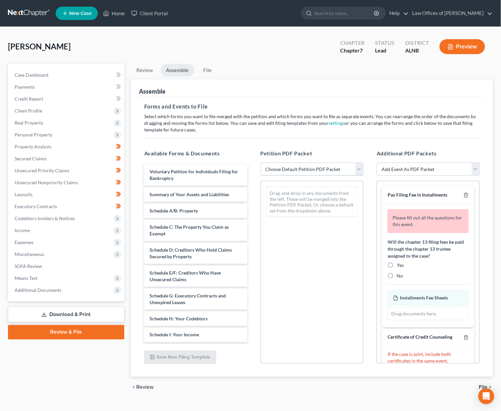
select select "0"
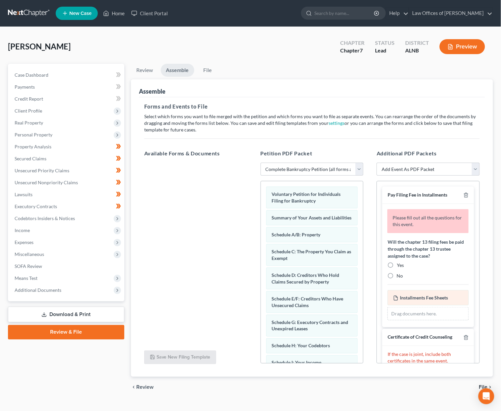
click at [397, 272] on label "No" at bounding box center [400, 275] width 6 height 7
click at [400, 272] on input "No" at bounding box center [402, 274] width 4 height 4
radio input "true"
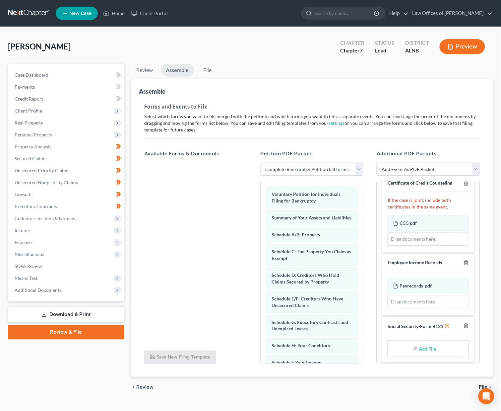
scroll to position [125, 0]
click at [424, 343] on input "file" at bounding box center [427, 349] width 16 height 12
type input "C:\fakepath\SSNStatement.pdf"
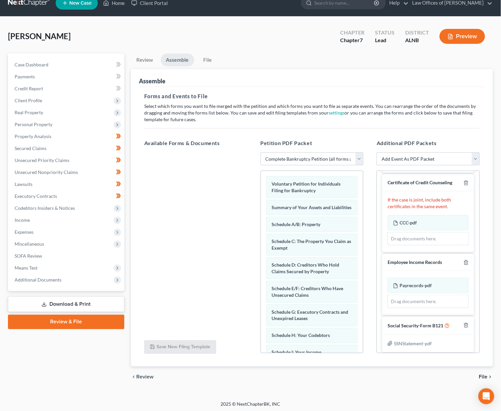
scroll to position [10, 0]
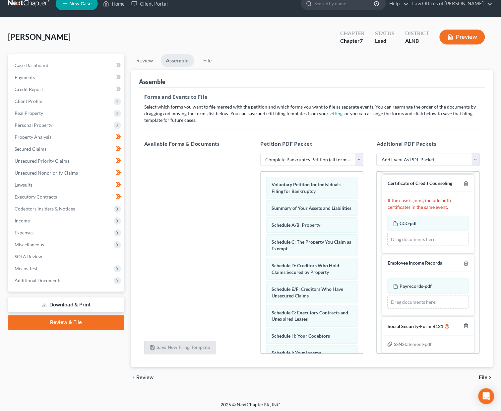
click at [484, 375] on span "File" at bounding box center [483, 377] width 9 height 5
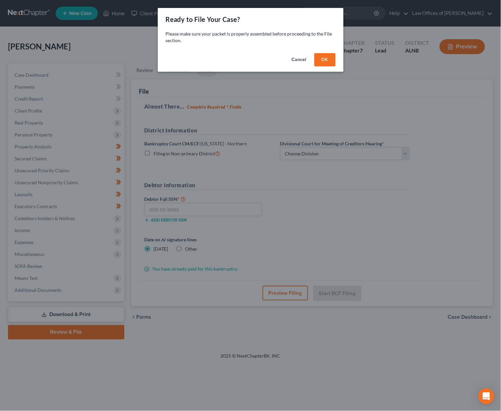
scroll to position [0, 0]
click at [322, 50] on div "Cancel OK" at bounding box center [251, 60] width 186 height 21
click at [327, 53] on button "OK" at bounding box center [324, 59] width 21 height 13
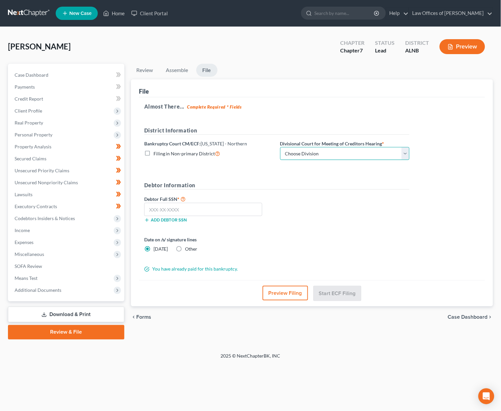
select select "2"
click at [238, 210] on input "text" at bounding box center [203, 209] width 118 height 13
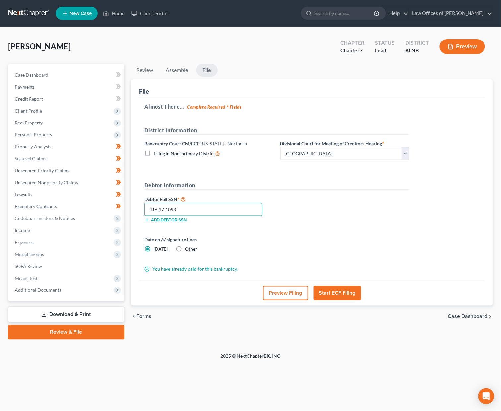
type input "416-17-1093"
click at [348, 291] on button "Start ECF Filing" at bounding box center [337, 293] width 47 height 15
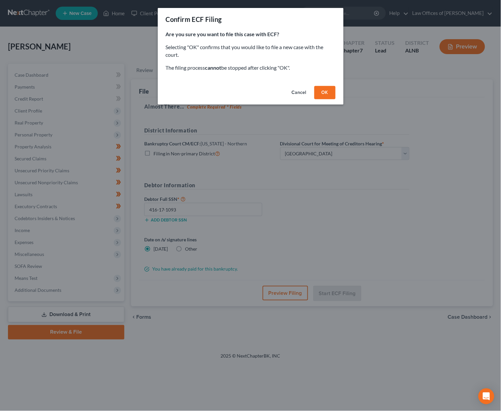
click at [328, 94] on button "OK" at bounding box center [324, 92] width 21 height 13
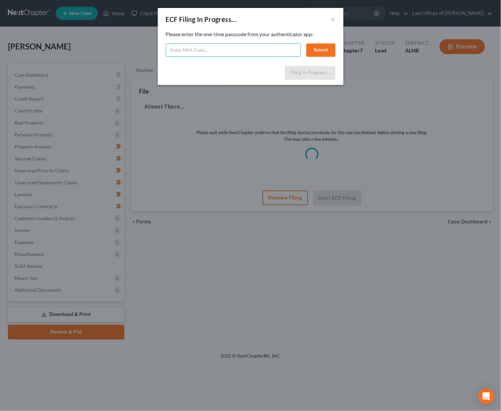
click at [277, 48] on input "text" at bounding box center [233, 49] width 135 height 13
type input "124874"
click at [314, 50] on button "Submit" at bounding box center [320, 49] width 29 height 13
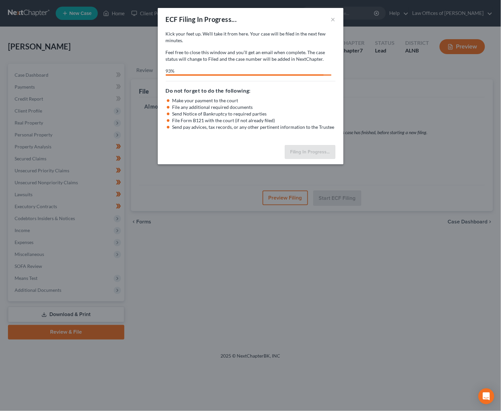
select select "2"
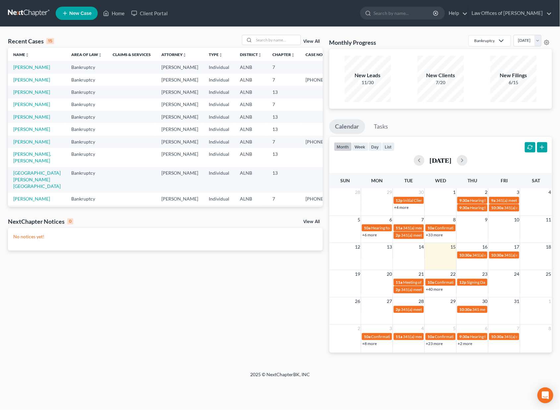
scroll to position [0, 0]
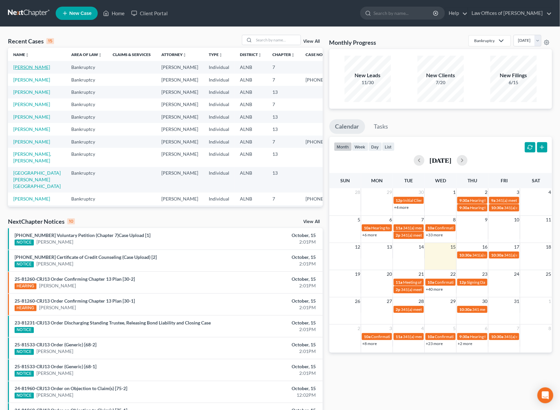
click at [34, 69] on link "[PERSON_NAME]" at bounding box center [31, 67] width 37 height 6
